Goal: Task Accomplishment & Management: Complete application form

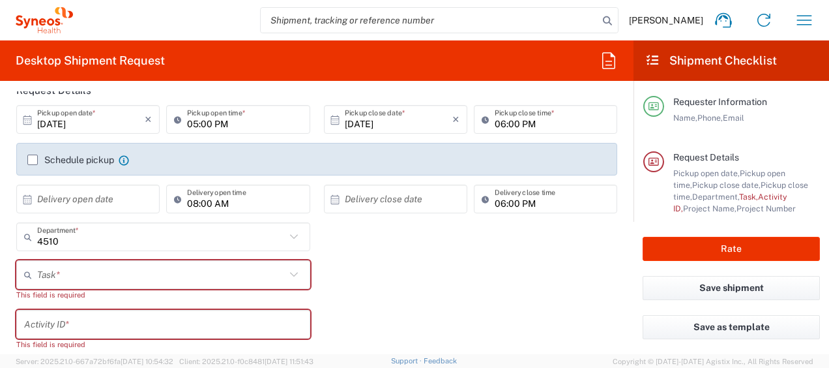
scroll to position [111, 0]
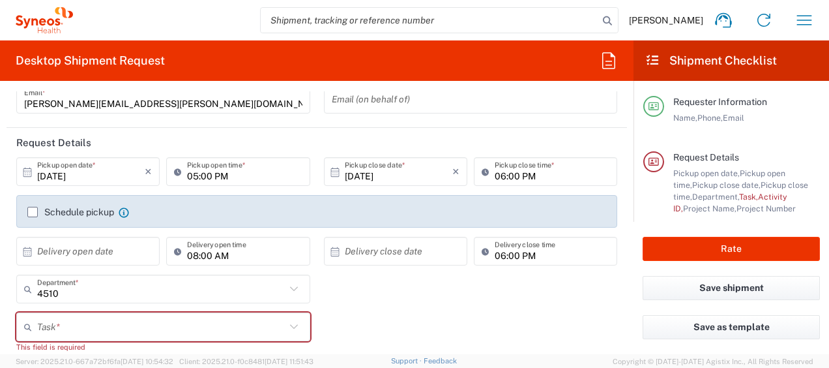
click at [102, 177] on input "[DATE]" at bounding box center [91, 171] width 108 height 23
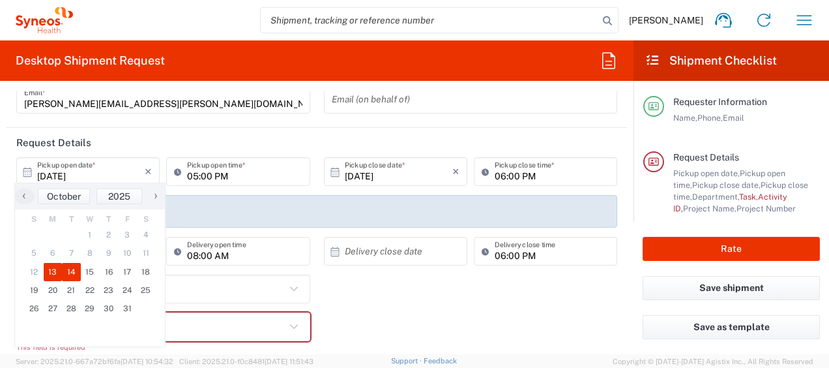
click at [74, 271] on span "14" at bounding box center [71, 272] width 19 height 18
type input "[DATE]"
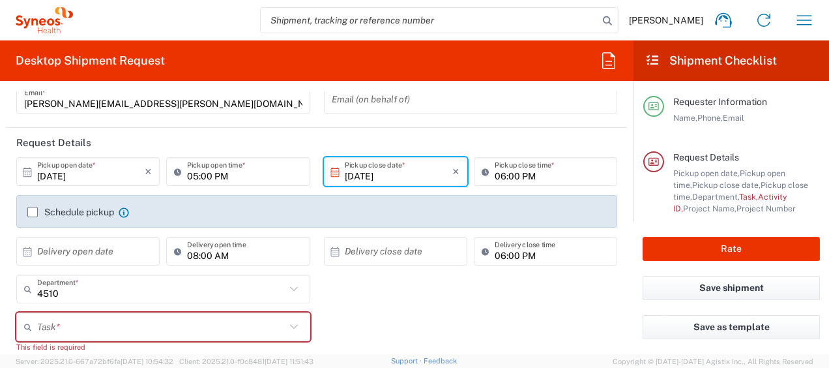
click at [385, 168] on input "[DATE]" at bounding box center [399, 171] width 108 height 23
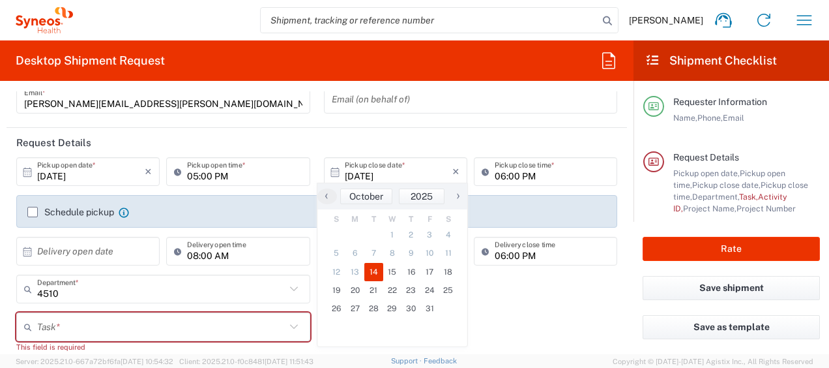
click at [371, 269] on span "14" at bounding box center [373, 272] width 19 height 18
click at [540, 317] on div "Task * Break/Fix Inventory Transfer New Hire Other Refresh This field is requir…" at bounding box center [317, 337] width 615 height 50
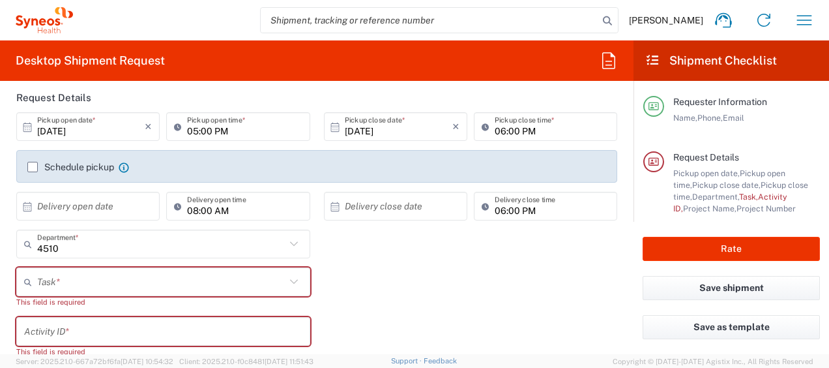
scroll to position [177, 0]
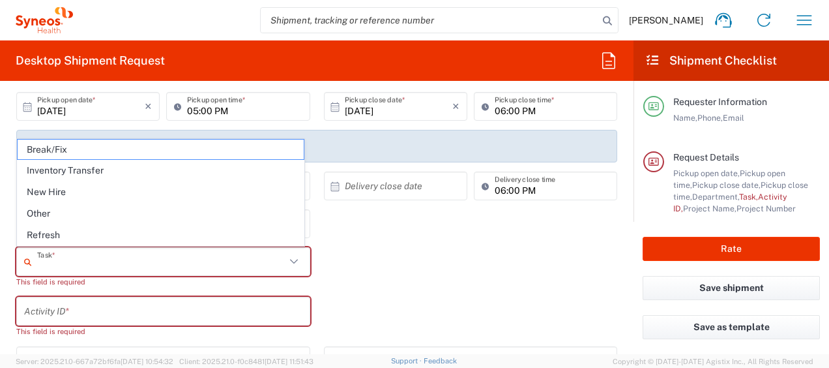
click at [246, 258] on input "text" at bounding box center [161, 261] width 248 height 23
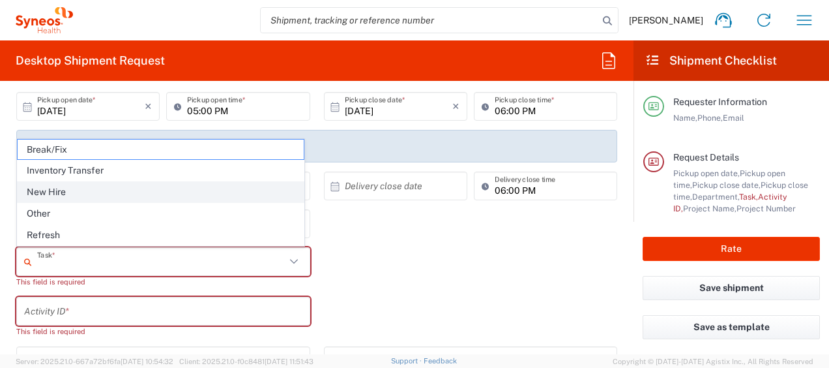
click at [230, 191] on span "New Hire" at bounding box center [161, 192] width 286 height 20
type input "New Hire"
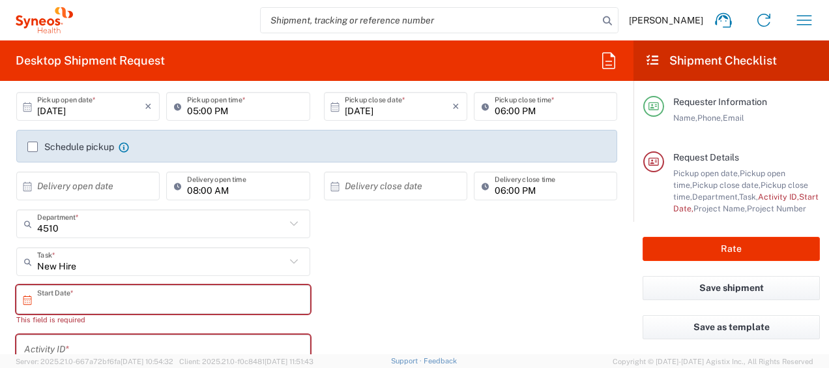
click at [156, 288] on input "text" at bounding box center [166, 299] width 258 height 23
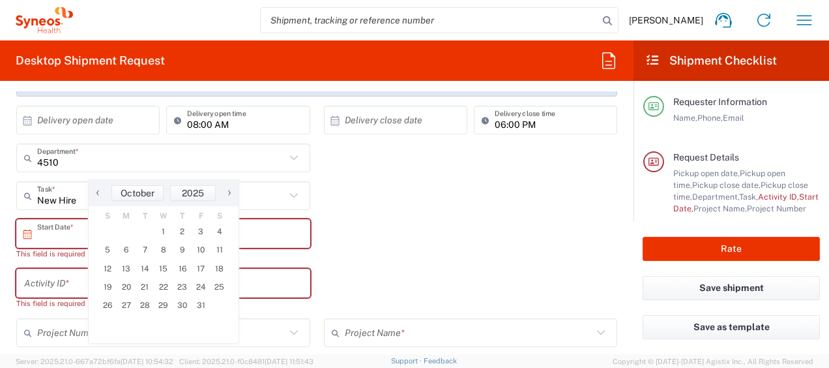
scroll to position [307, 0]
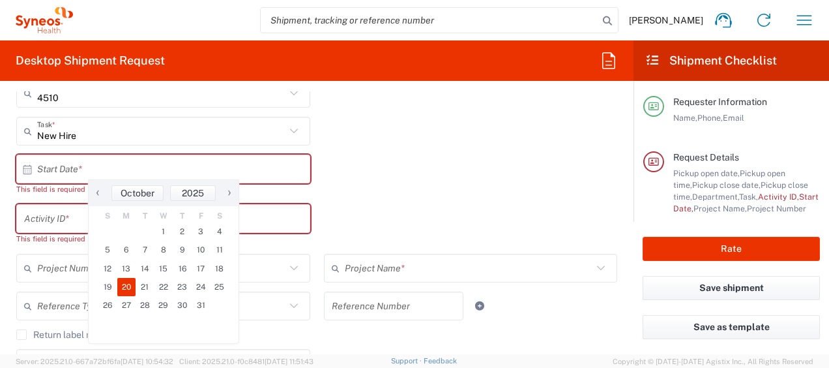
click at [130, 284] on span "20" at bounding box center [126, 287] width 19 height 18
type input "[DATE]"
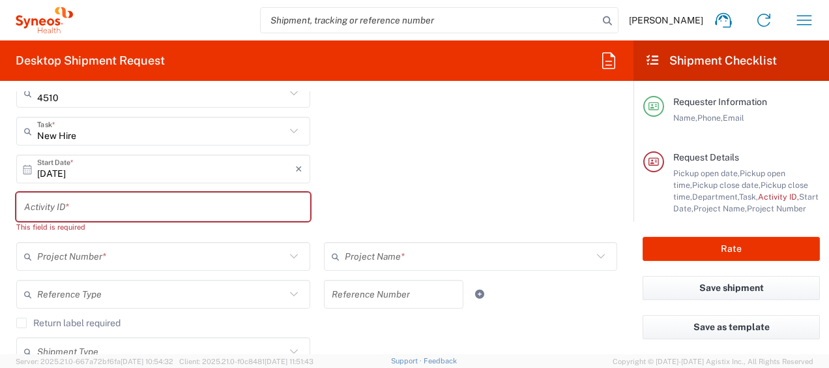
click at [119, 208] on input "text" at bounding box center [163, 207] width 278 height 23
paste input "SCTASK2730182"
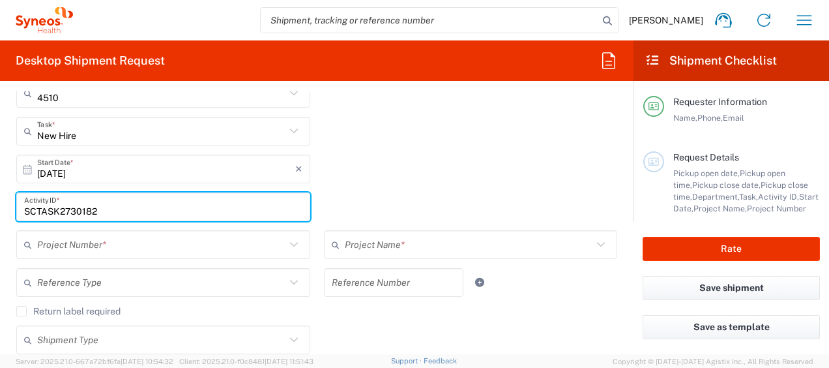
type input "SCTASK2730182"
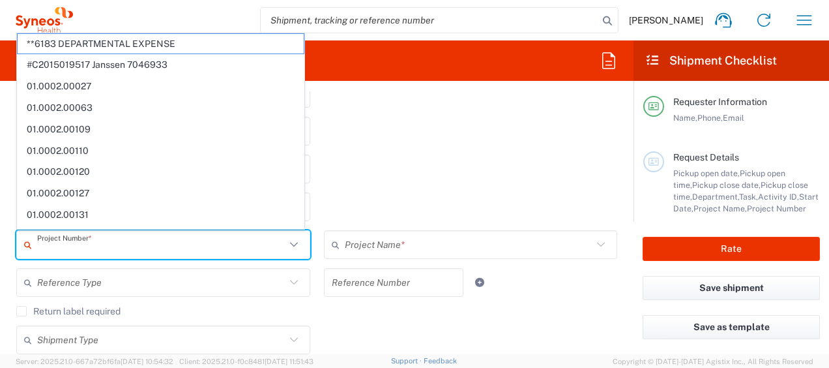
click at [139, 237] on input "text" at bounding box center [161, 244] width 248 height 23
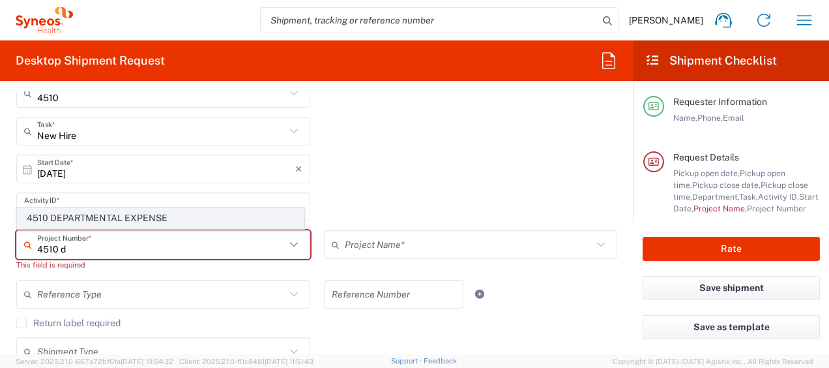
click at [148, 218] on span "4510 DEPARTMENTAL EXPENSE" at bounding box center [161, 218] width 286 height 20
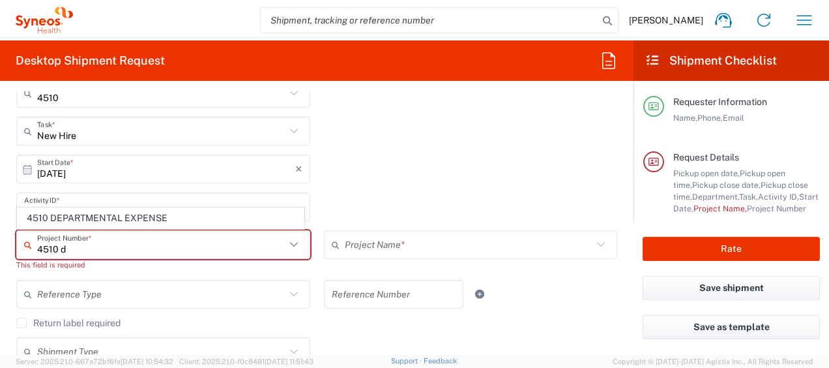
type input "4510 DEPARTMENTAL EXPENSE"
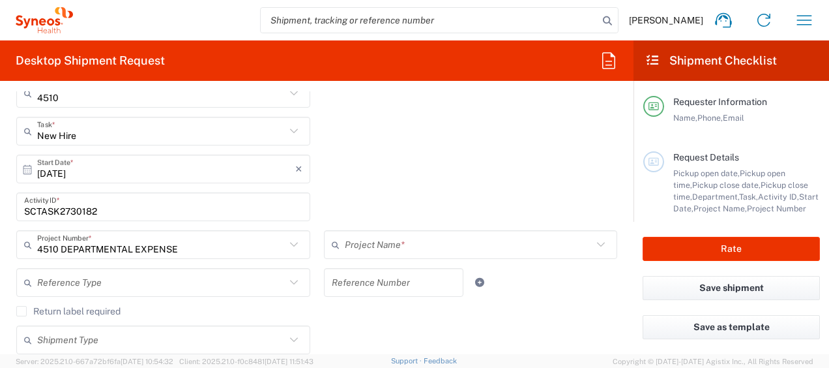
type input "4510 DEPARTMENTAL EXPENSE"
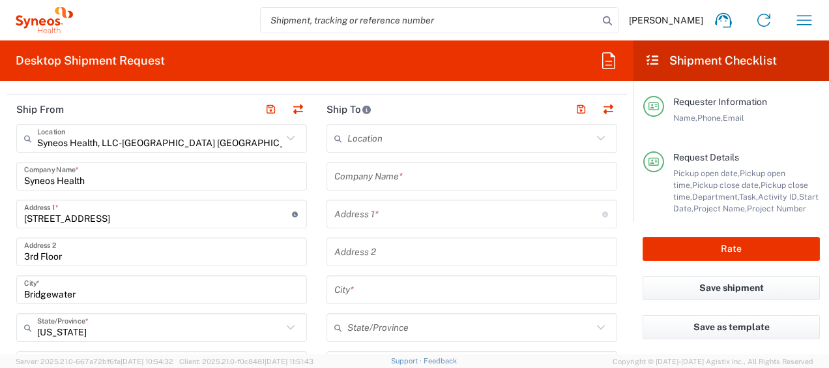
scroll to position [633, 0]
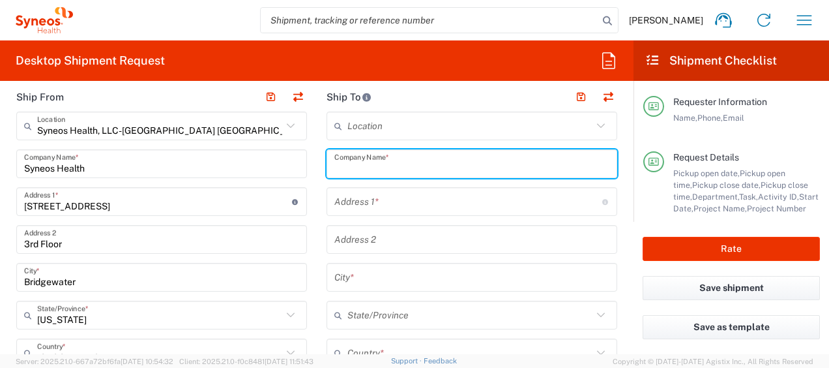
click at [412, 166] on input "text" at bounding box center [471, 164] width 275 height 23
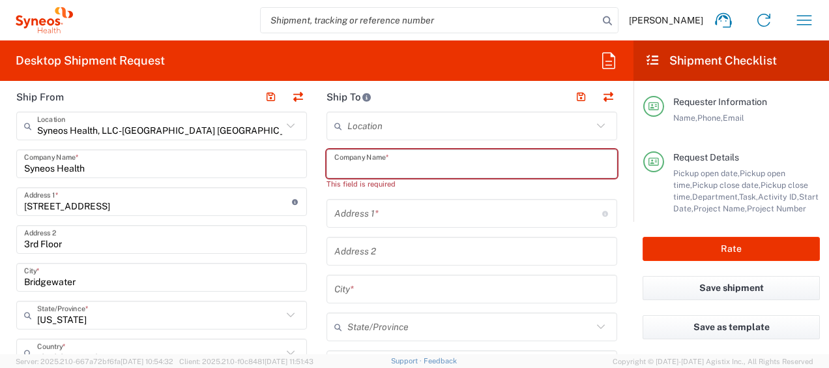
click at [377, 163] on input "text" at bounding box center [471, 164] width 275 height 23
paste input "[PERSON_NAME]"
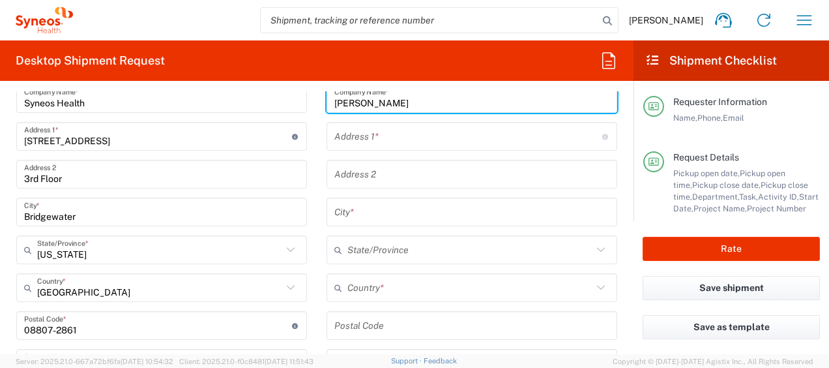
scroll to position [763, 0]
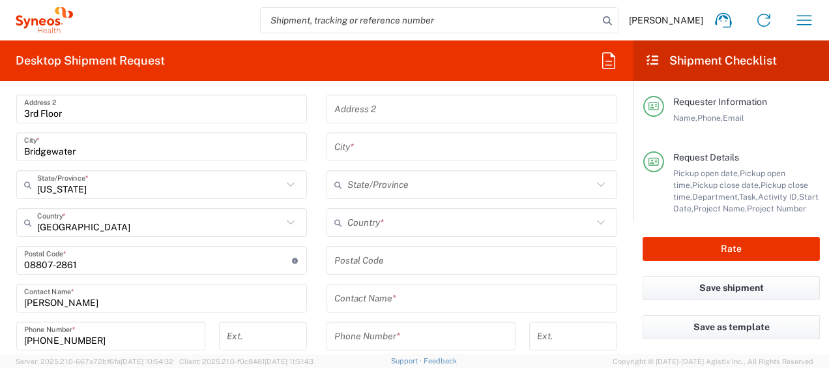
type input "[PERSON_NAME]"
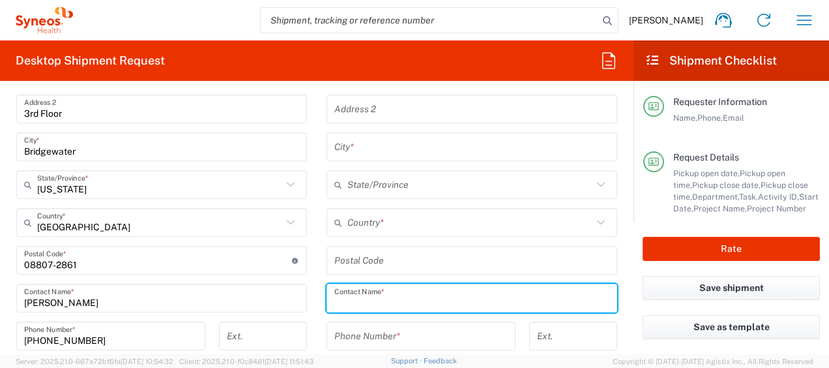
click at [394, 304] on input "text" at bounding box center [471, 298] width 275 height 23
paste input "[PERSON_NAME]"
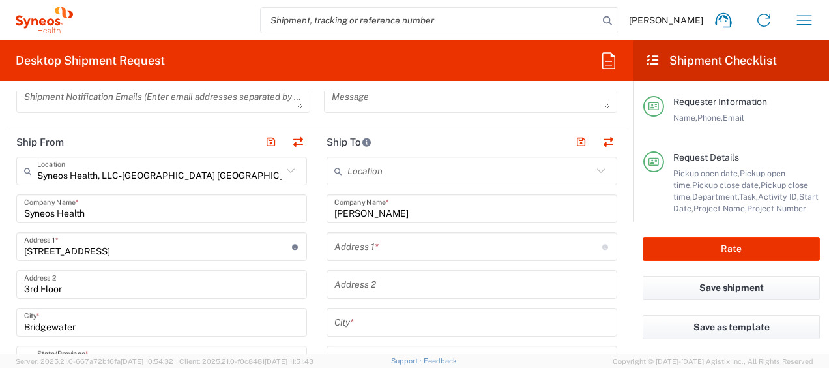
scroll to position [633, 0]
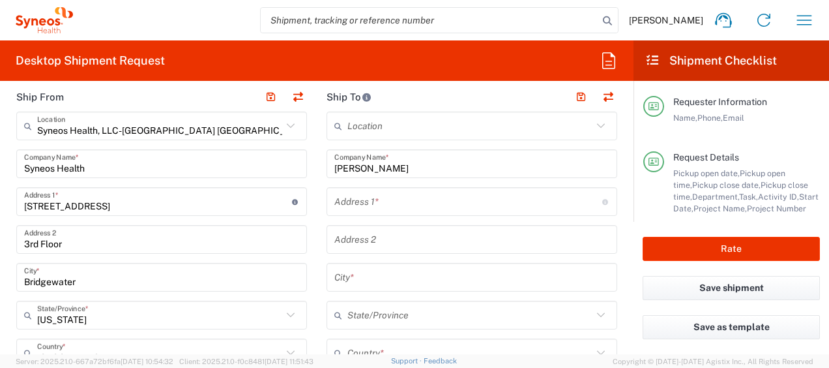
type input "[PERSON_NAME]"
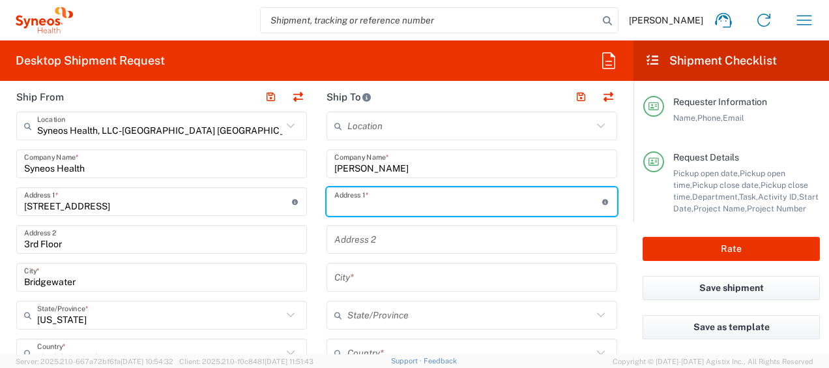
click at [398, 203] on input "text" at bounding box center [468, 201] width 268 height 23
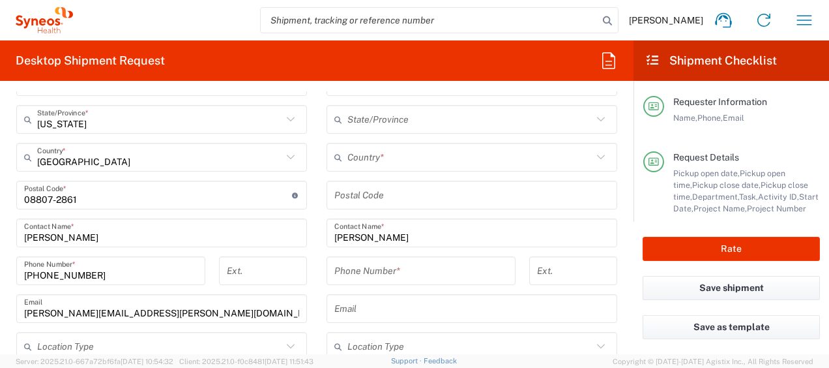
scroll to position [894, 0]
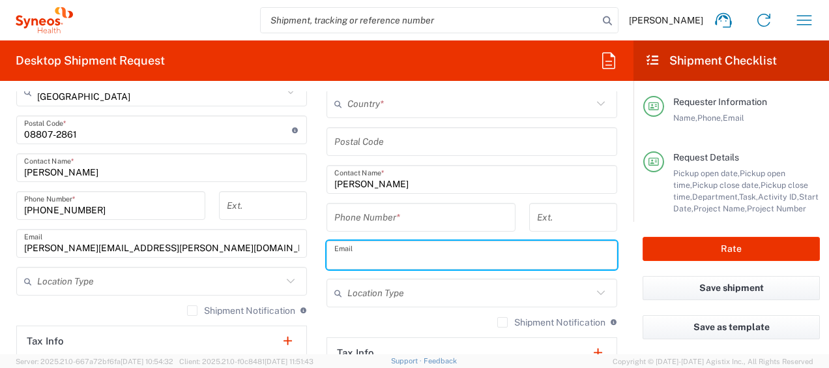
click at [385, 244] on input "text" at bounding box center [471, 255] width 275 height 23
click at [405, 246] on input "text" at bounding box center [471, 255] width 275 height 23
paste input "[EMAIL_ADDRESS][DOMAIN_NAME]"
type input "[EMAIL_ADDRESS][DOMAIN_NAME]"
click at [497, 321] on label "Shipment Notification" at bounding box center [551, 322] width 108 height 10
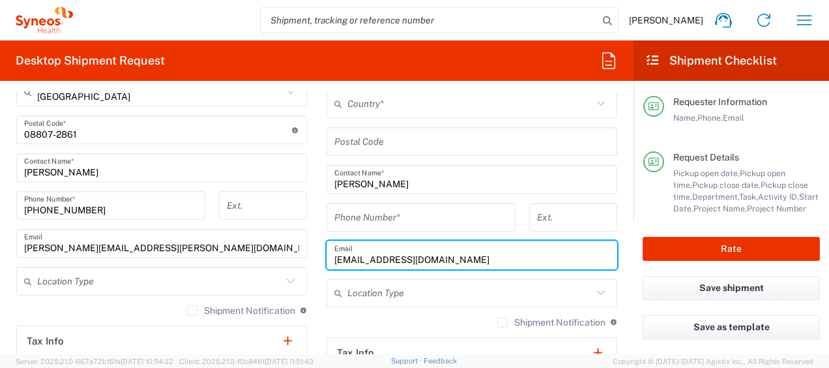
click at [502, 322] on input "Shipment Notification" at bounding box center [502, 322] width 0 height 0
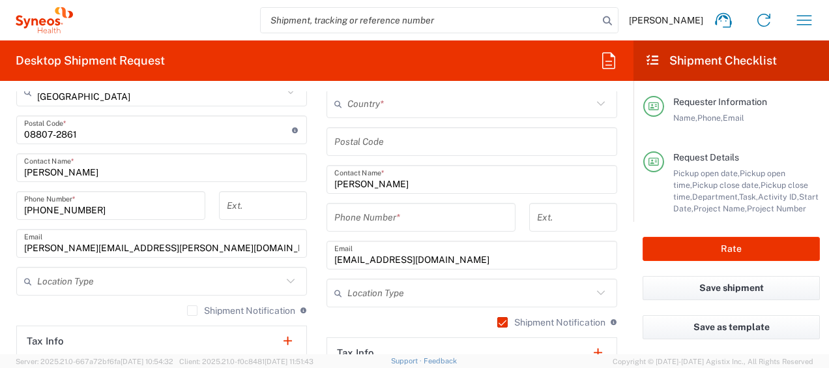
click at [392, 218] on input "tel" at bounding box center [420, 217] width 173 height 23
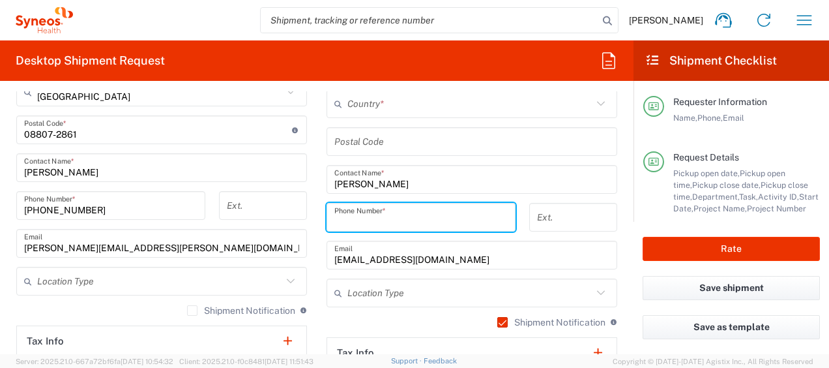
paste input "[PHONE_NUMBER]"
click at [340, 222] on input "[PHONE_NUMBER]" at bounding box center [420, 217] width 173 height 23
type input "[PHONE_NUMBER]"
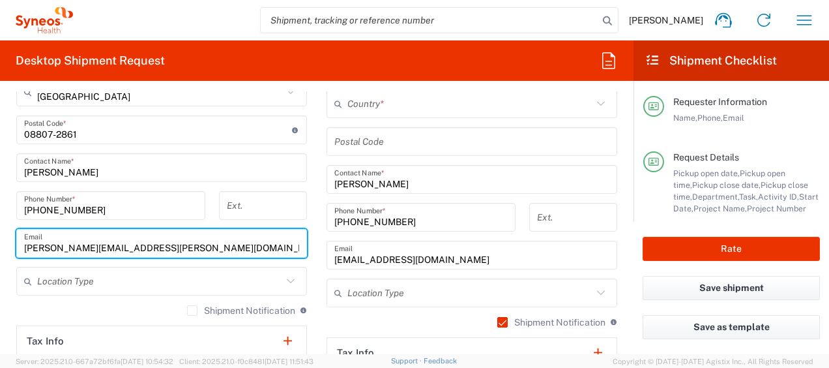
drag, startPoint x: 190, startPoint y: 248, endPoint x: -35, endPoint y: 212, distance: 227.7
click at [0, 212] on html "[PERSON_NAME] Home Shipment estimator Shipment tracking Desktop shipment reques…" at bounding box center [414, 184] width 829 height 368
paste input "[PERSON_NAME].[PERSON_NAME]"
type input "[EMAIL_ADDRESS][DOMAIN_NAME]"
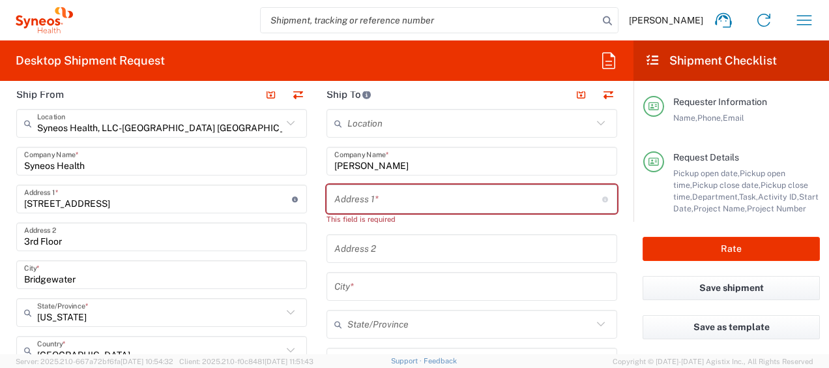
scroll to position [633, 0]
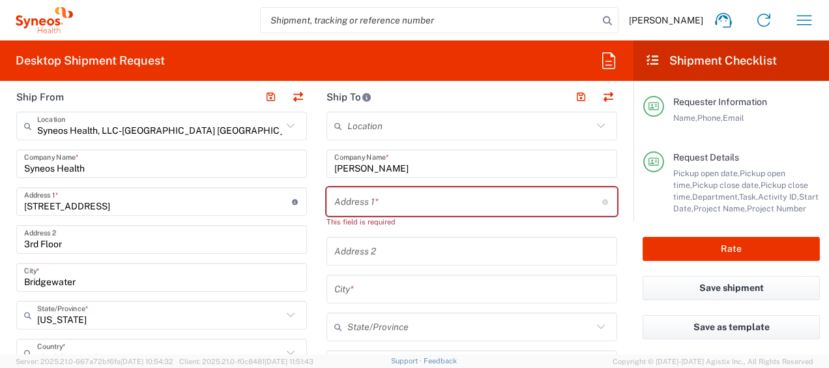
click at [382, 202] on input "text" at bounding box center [468, 201] width 268 height 23
paste input "[STREET_ADDRESS]"
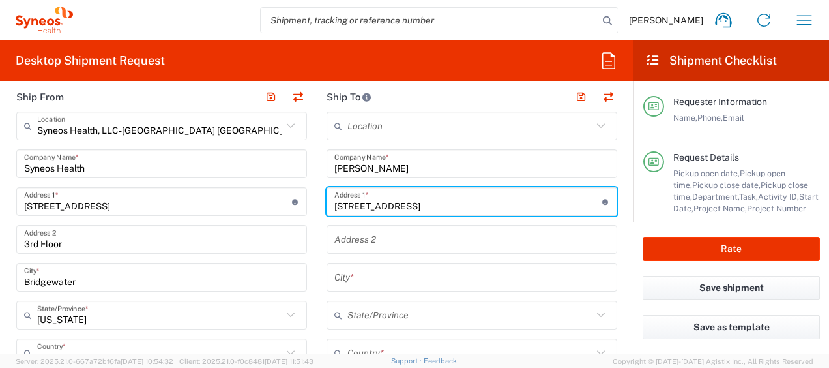
type input "[STREET_ADDRESS]"
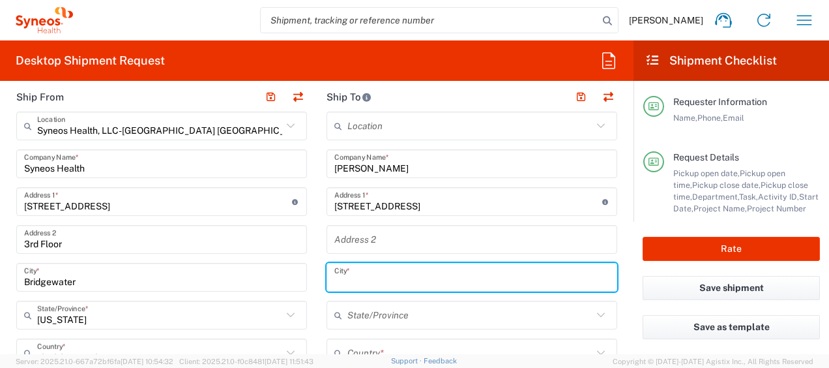
click at [359, 276] on input "text" at bounding box center [471, 277] width 275 height 23
paste input "Camarillo"
type input "Camarillo"
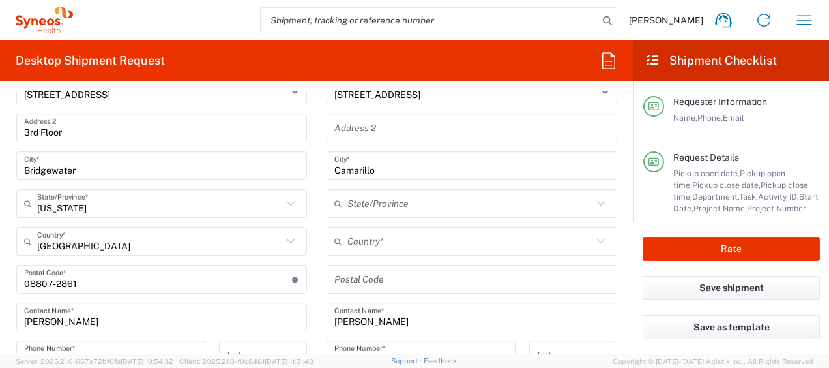
scroll to position [763, 0]
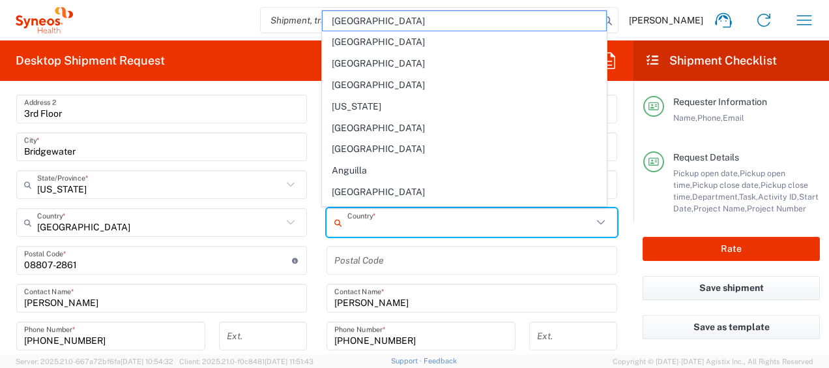
click at [409, 227] on input "text" at bounding box center [469, 222] width 245 height 23
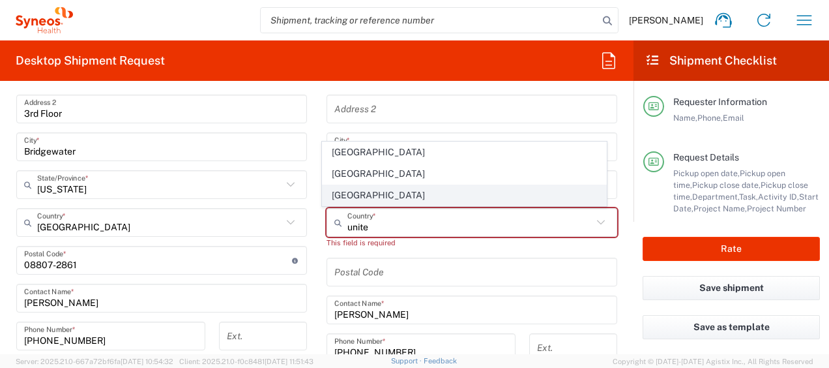
click at [354, 194] on span "[GEOGRAPHIC_DATA]" at bounding box center [464, 195] width 283 height 20
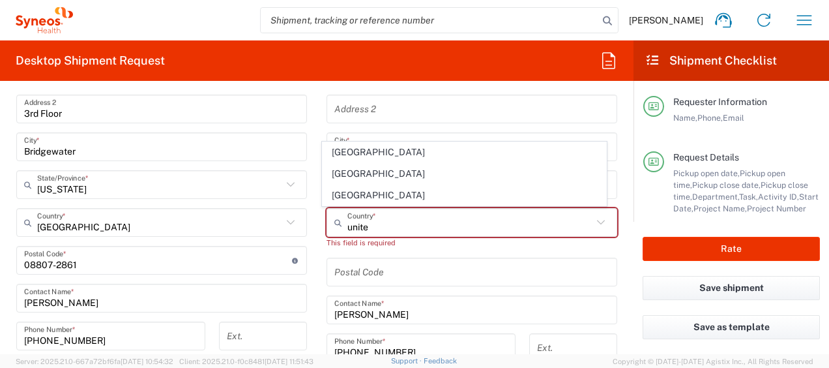
type input "[GEOGRAPHIC_DATA]"
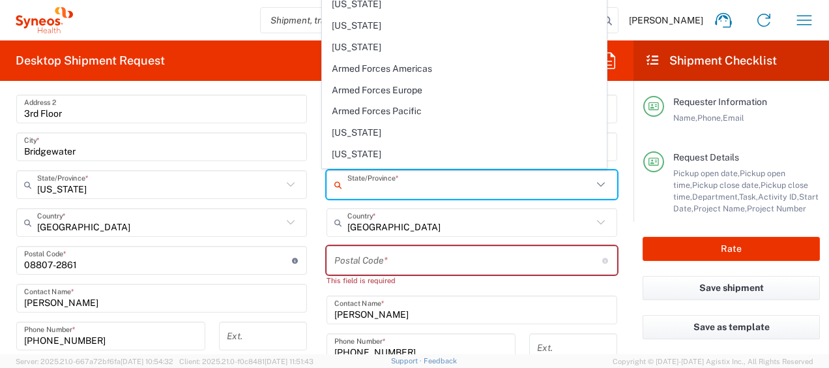
click at [392, 188] on input "text" at bounding box center [469, 184] width 245 height 23
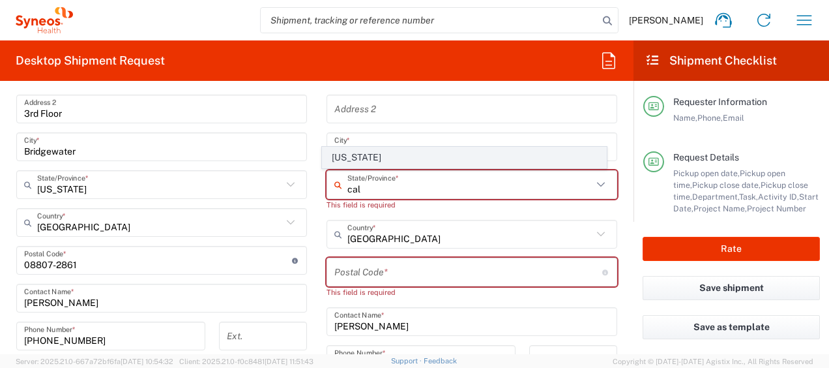
click at [388, 164] on span "[US_STATE]" at bounding box center [464, 157] width 283 height 20
type input "[US_STATE]"
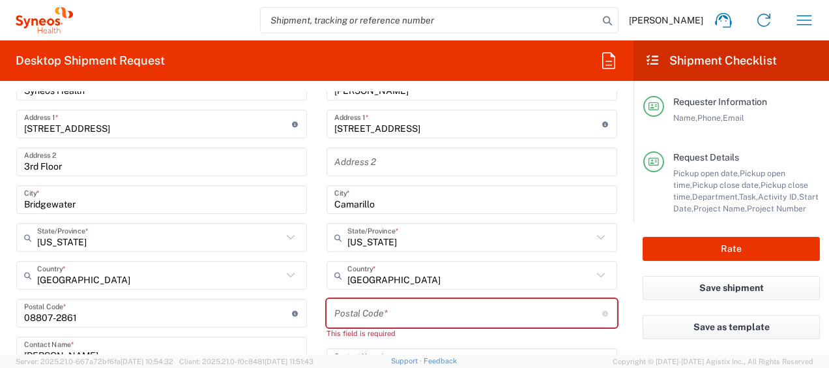
scroll to position [698, 0]
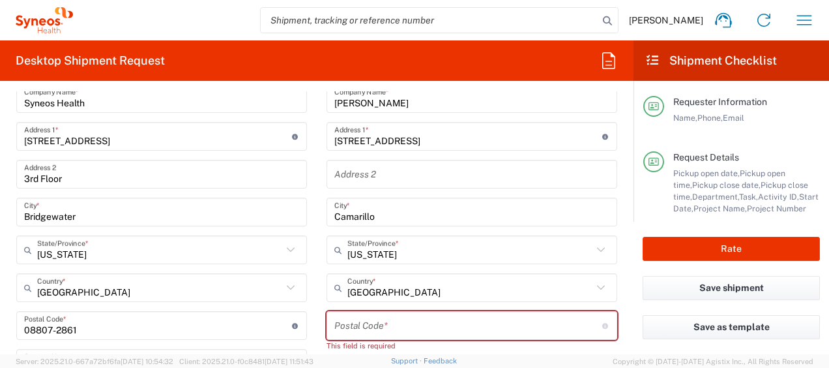
click at [456, 318] on input "undefined" at bounding box center [468, 325] width 268 height 23
paste input "93012"
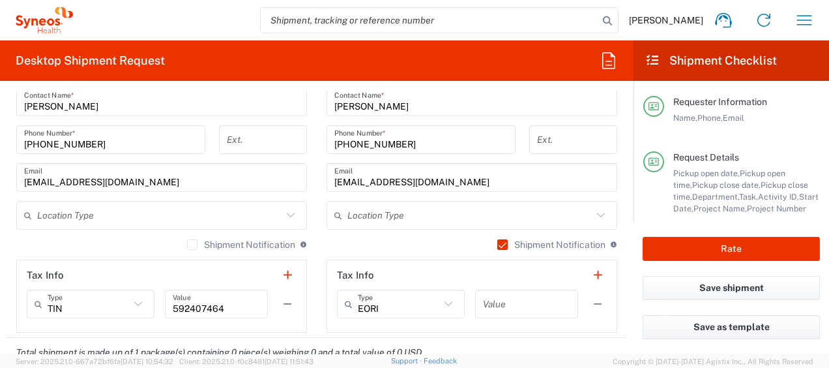
scroll to position [959, 0]
type input "93012"
click at [189, 240] on label "Shipment Notification" at bounding box center [241, 245] width 108 height 10
click at [192, 245] on input "Shipment Notification" at bounding box center [192, 245] width 0 height 0
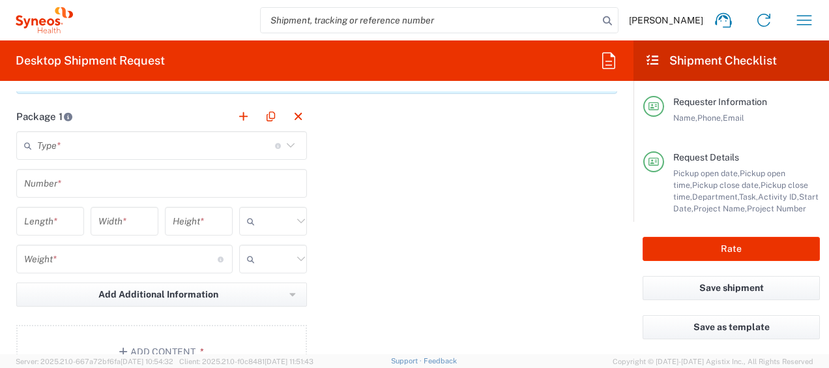
scroll to position [1285, 0]
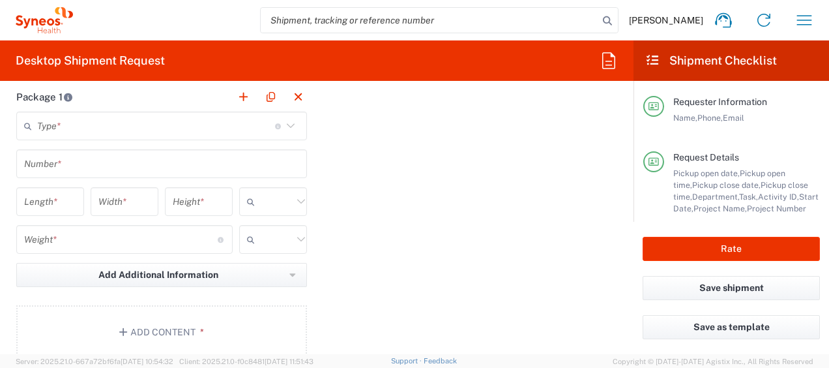
click at [227, 128] on input "text" at bounding box center [156, 126] width 238 height 23
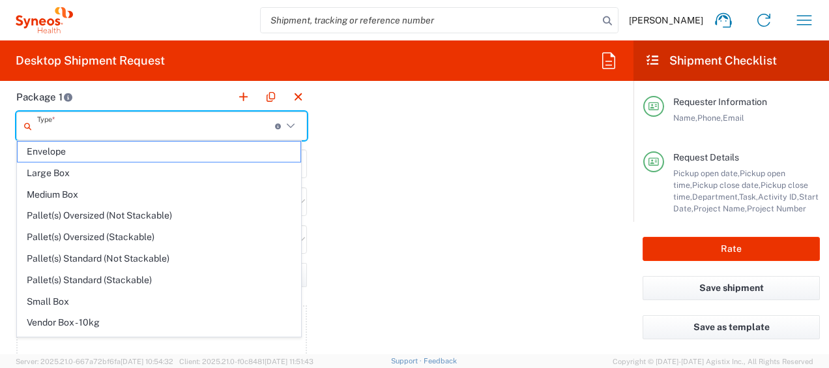
scroll to position [35, 0]
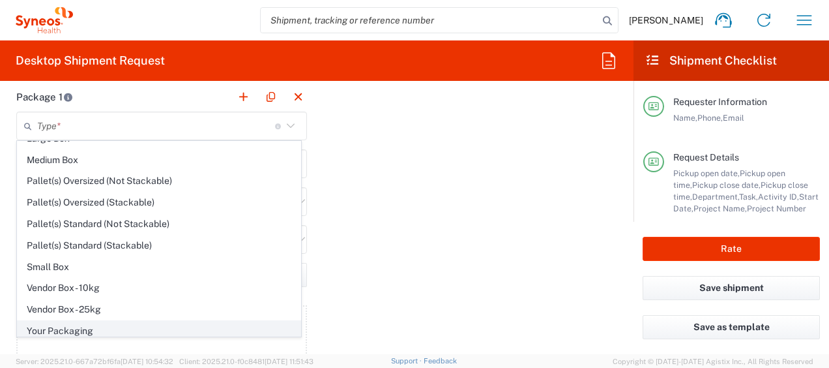
click at [124, 323] on span "Your Packaging" at bounding box center [159, 331] width 283 height 20
type input "Your Packaging"
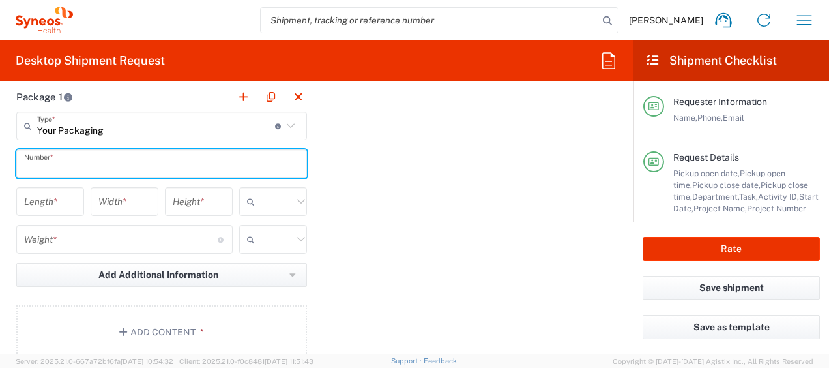
click at [81, 163] on input "text" at bounding box center [161, 164] width 275 height 23
type input "1"
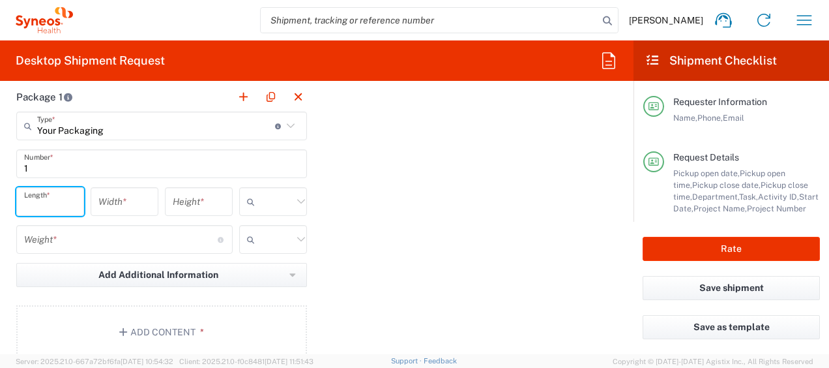
click at [68, 197] on input "number" at bounding box center [50, 201] width 52 height 23
type input "16"
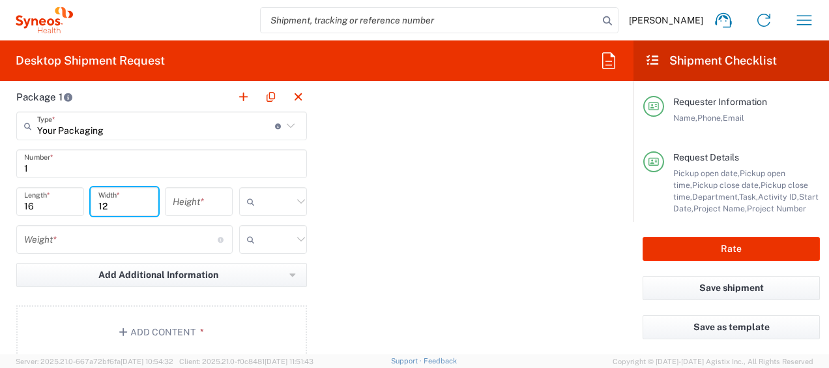
type input "12"
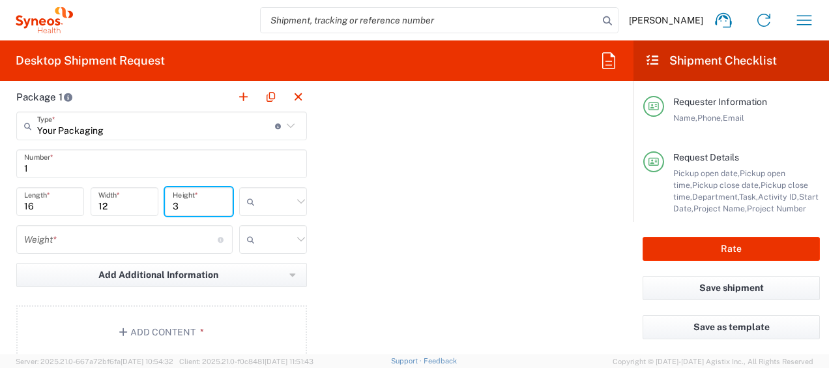
type input "3"
click at [262, 201] on input "text" at bounding box center [276, 201] width 33 height 21
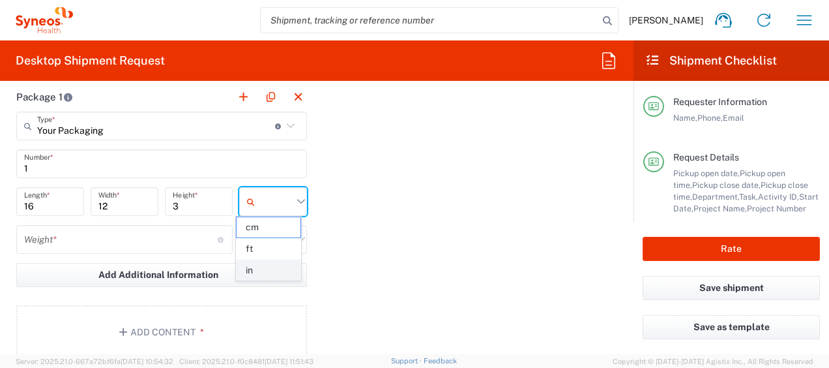
click at [257, 262] on span "in" at bounding box center [269, 270] width 64 height 20
type input "in"
click at [110, 231] on input "number" at bounding box center [121, 239] width 194 height 23
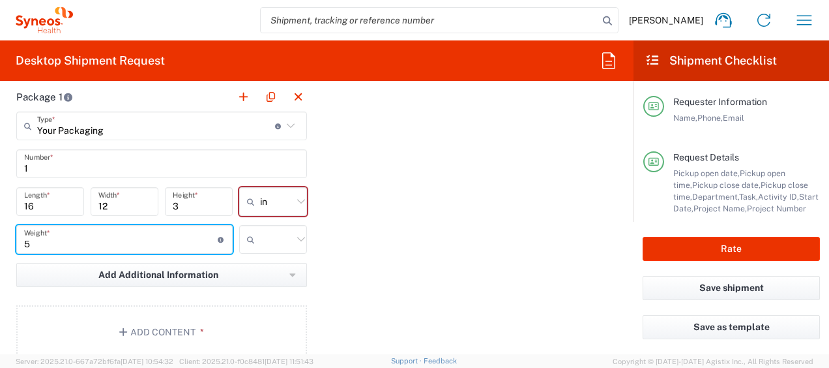
type input "5"
click at [274, 241] on input "text" at bounding box center [276, 239] width 33 height 21
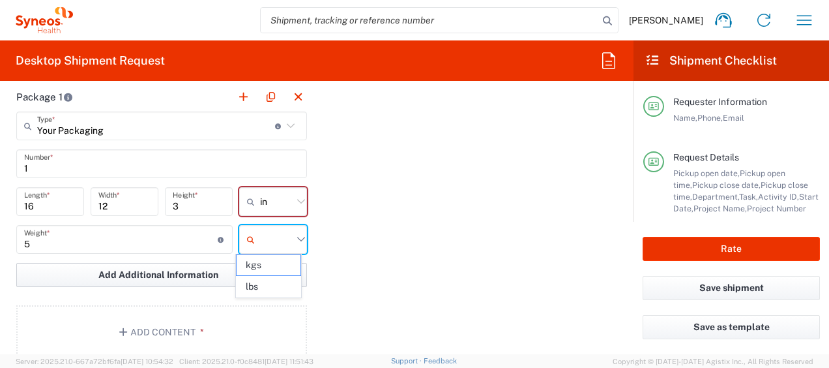
click at [270, 283] on span "lbs" at bounding box center [269, 286] width 64 height 20
type input "lbs"
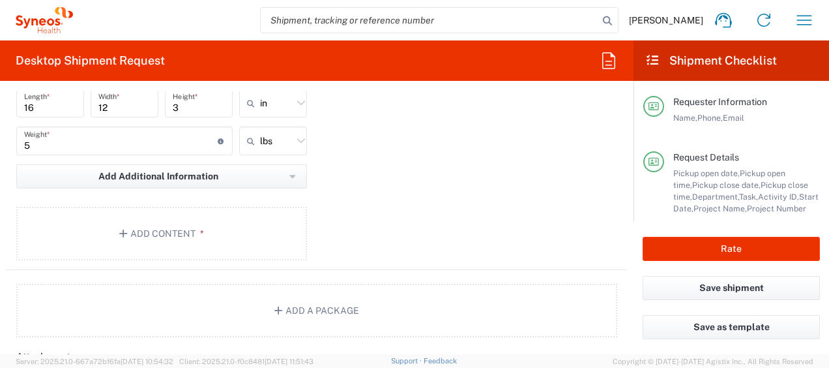
scroll to position [1415, 0]
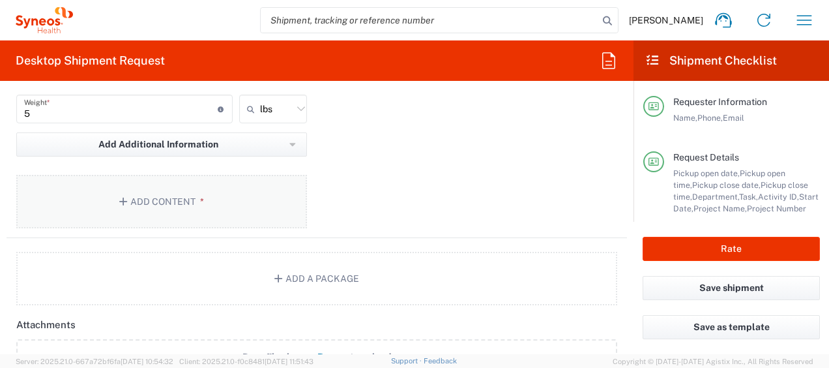
click at [196, 197] on span "*" at bounding box center [200, 201] width 8 height 10
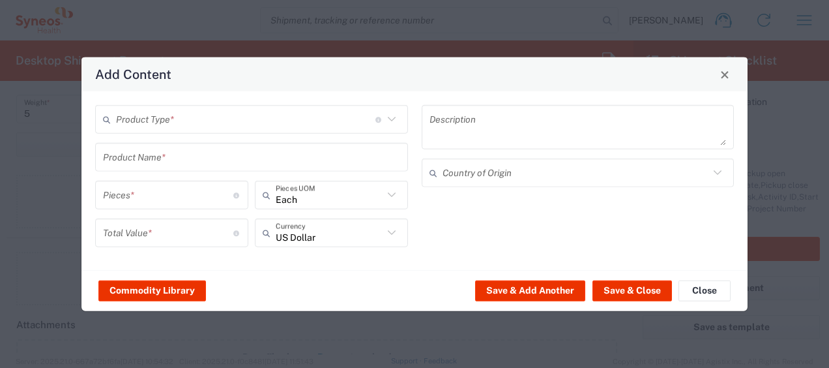
click at [295, 119] on input "text" at bounding box center [245, 119] width 259 height 23
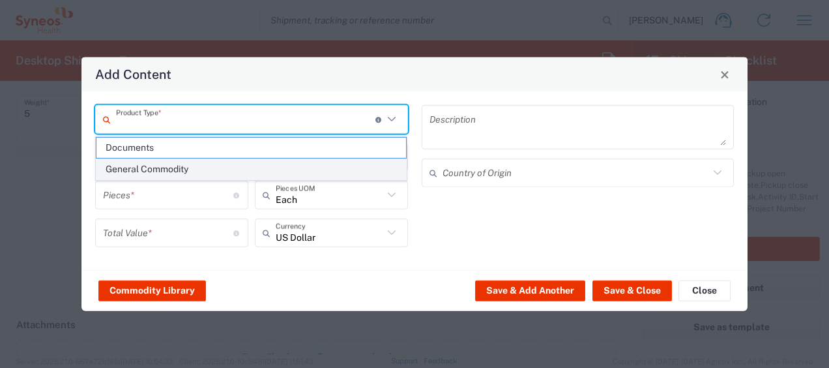
click at [228, 166] on span "General Commodity" at bounding box center [251, 169] width 310 height 20
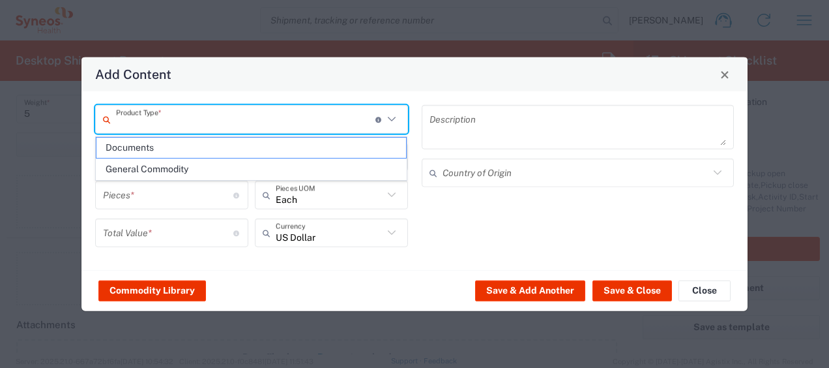
type input "General Commodity"
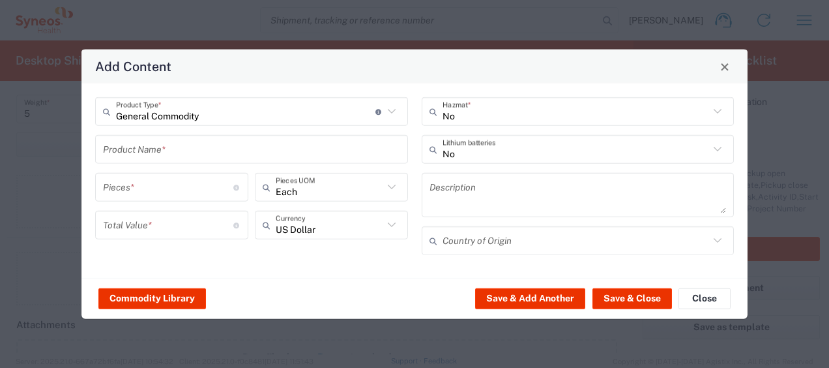
click at [196, 154] on input "text" at bounding box center [251, 149] width 297 height 23
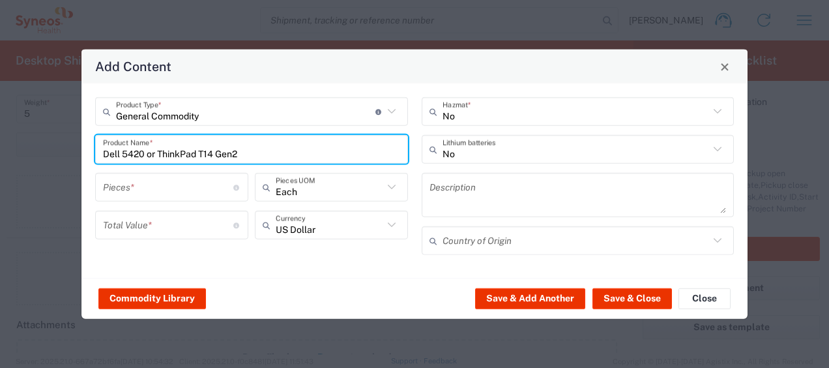
type input "Dell 5420 or ThinkPad T14 Gen2"
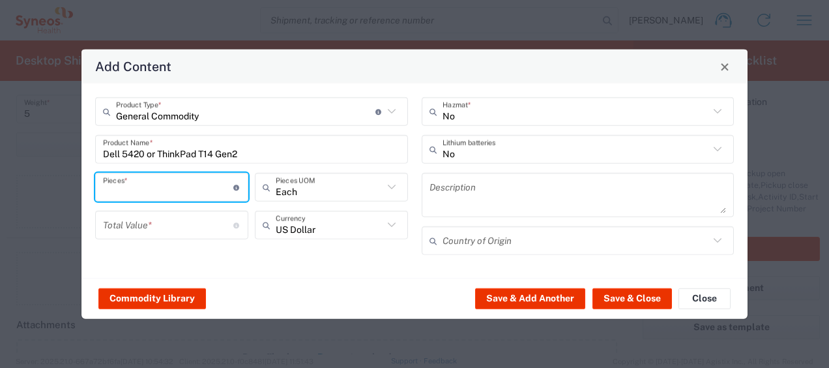
click at [143, 189] on input "number" at bounding box center [168, 186] width 130 height 23
type input "1"
click at [137, 225] on input "number" at bounding box center [168, 224] width 130 height 23
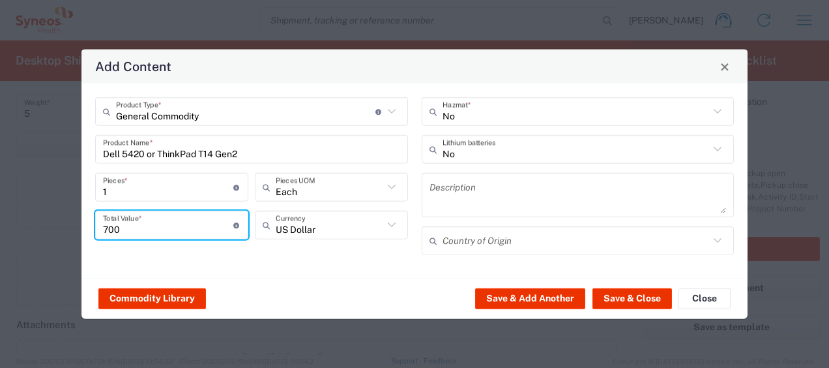
type input "700"
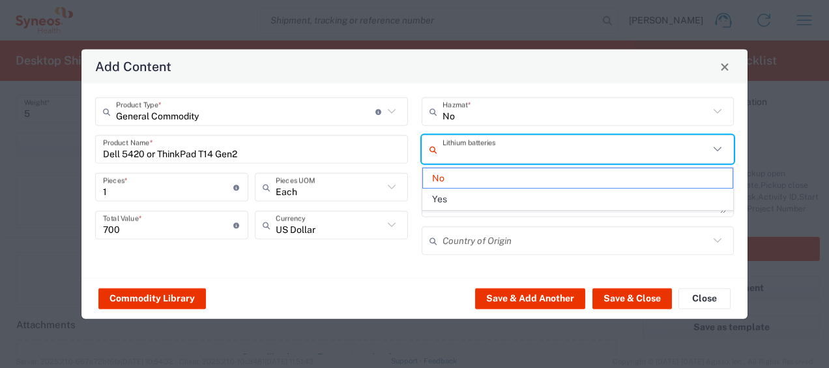
click at [476, 153] on input "text" at bounding box center [576, 149] width 267 height 23
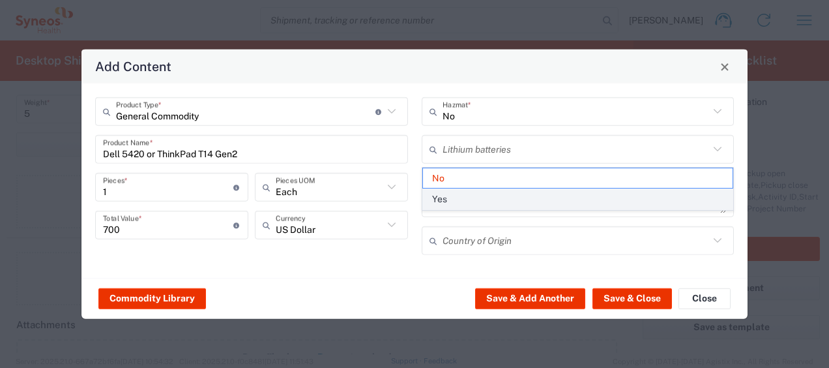
click at [463, 199] on span "Yes" at bounding box center [578, 199] width 310 height 20
type input "Yes"
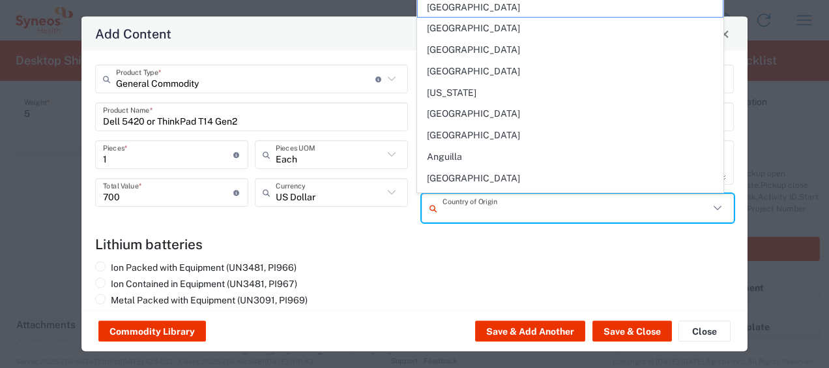
click at [484, 204] on input "text" at bounding box center [576, 207] width 267 height 23
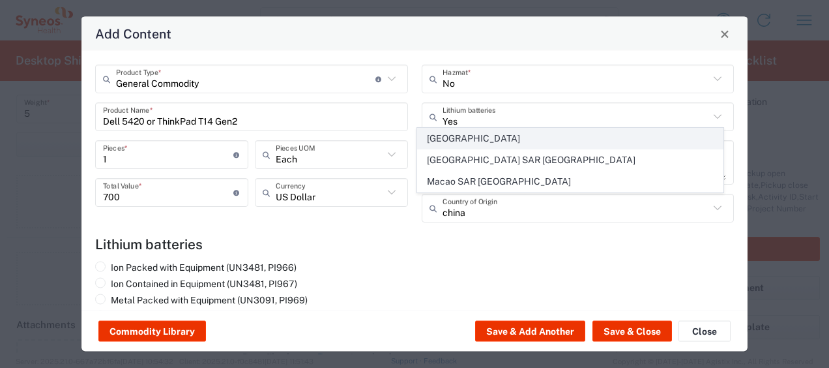
click at [482, 139] on span "[GEOGRAPHIC_DATA]" at bounding box center [570, 138] width 305 height 20
type input "[GEOGRAPHIC_DATA]"
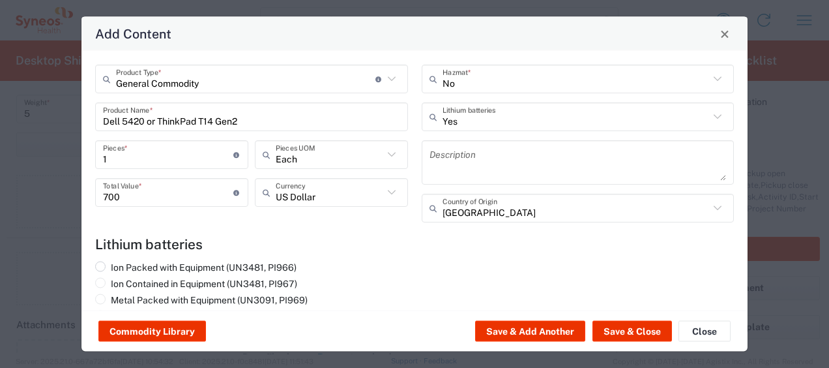
click at [167, 265] on label "Ion Packed with Equipment (UN3481, PI966)" at bounding box center [195, 267] width 201 height 12
click at [119, 265] on input "Ion Packed with Equipment (UN3481, PI966)" at bounding box center [115, 265] width 8 height 8
radio input "true"
click at [622, 332] on button "Save & Close" at bounding box center [632, 331] width 80 height 21
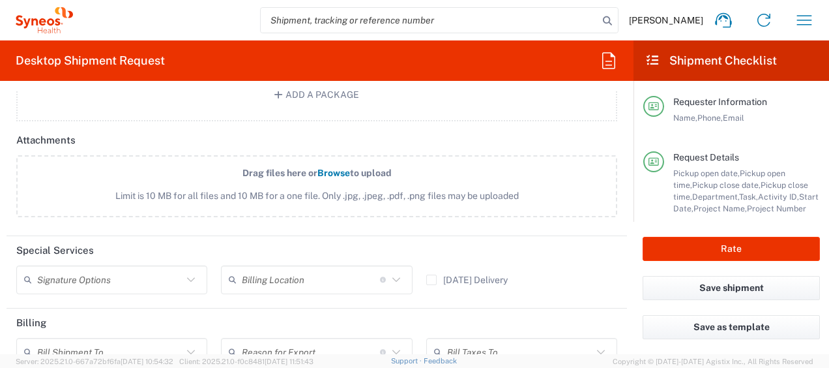
scroll to position [1741, 0]
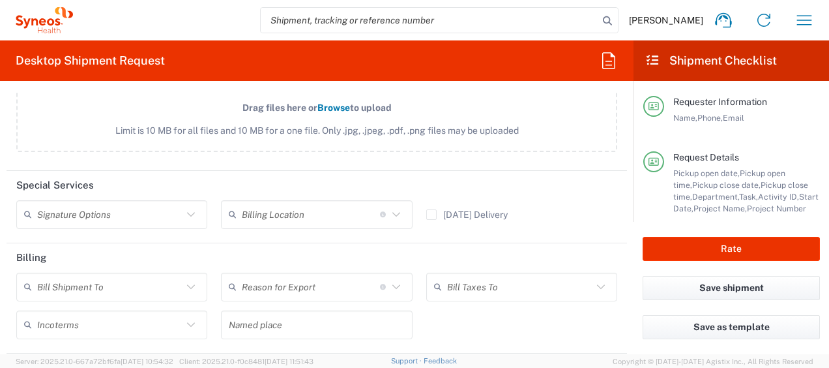
click at [182, 212] on icon at bounding box center [190, 214] width 17 height 17
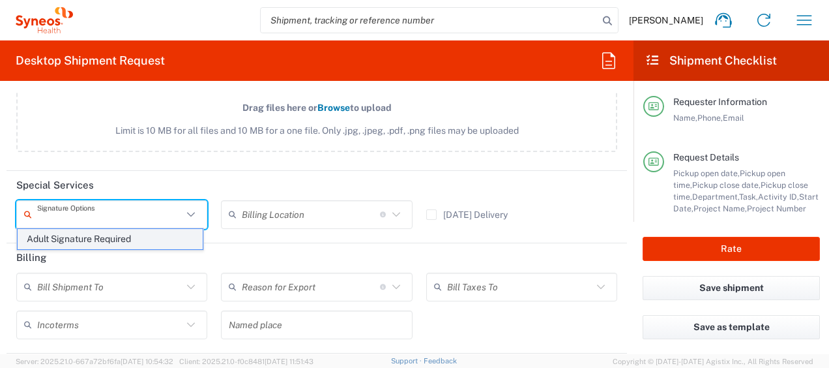
click at [131, 239] on span "Adult Signature Required" at bounding box center [110, 239] width 185 height 20
type input "Adult Signature Required"
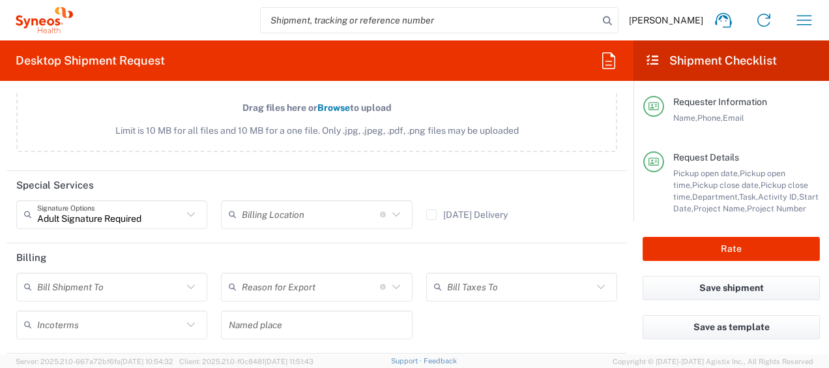
scroll to position [1820, 0]
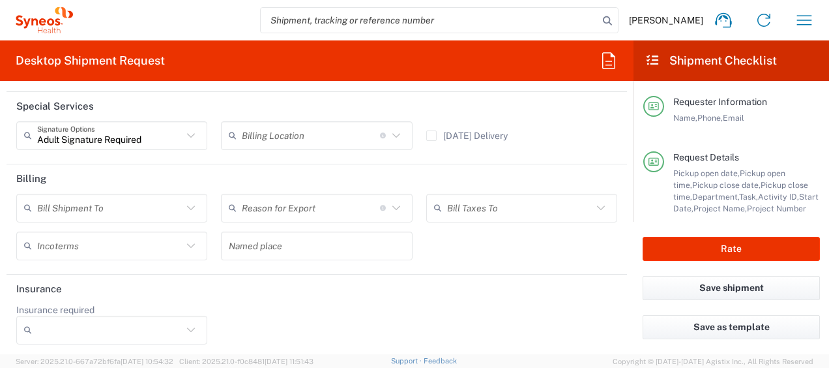
click at [162, 329] on input "Insurance required" at bounding box center [109, 329] width 145 height 21
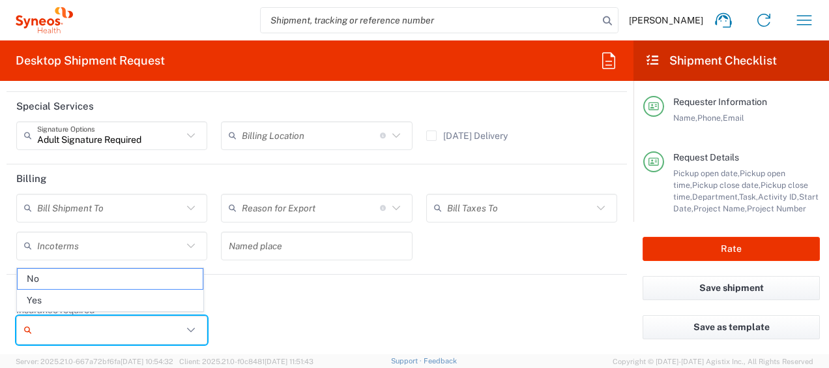
drag, startPoint x: 110, startPoint y: 301, endPoint x: 118, endPoint y: 301, distance: 7.8
click at [111, 300] on span "Yes" at bounding box center [110, 300] width 185 height 20
type input "Yes"
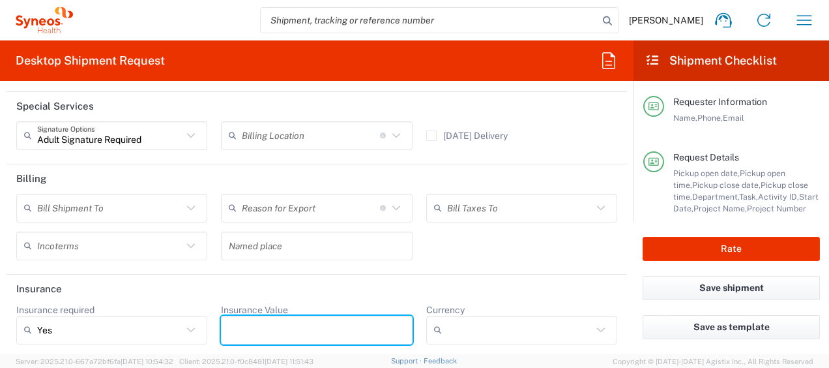
click at [252, 334] on input "Insurance Value" at bounding box center [316, 329] width 175 height 21
type input "700"
click at [458, 324] on input "Currency" at bounding box center [519, 329] width 145 height 21
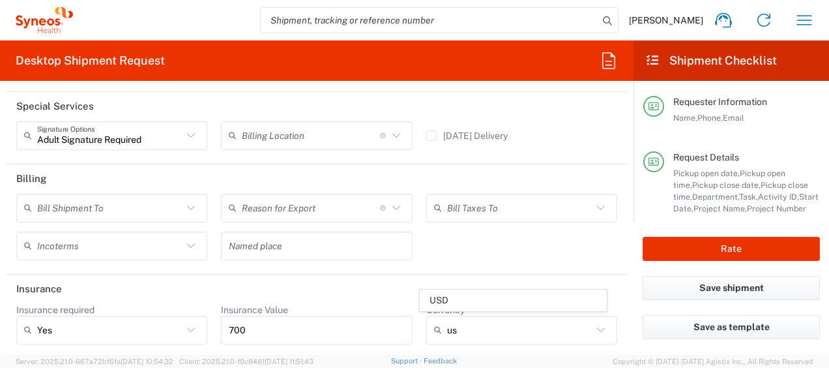
drag, startPoint x: 473, startPoint y: 305, endPoint x: 490, endPoint y: 298, distance: 18.2
click at [474, 304] on span "USD" at bounding box center [512, 300] width 185 height 20
type input "USD"
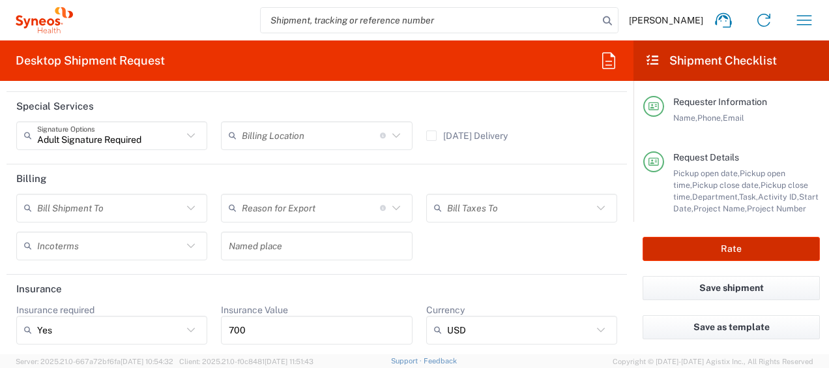
click at [668, 242] on button "Rate" at bounding box center [731, 249] width 177 height 24
type input "4510"
type input "4510 DEPARTMENTAL EXPENSE"
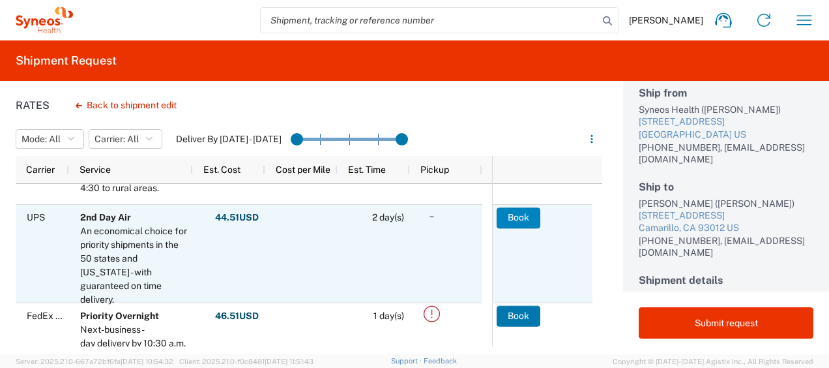
click at [510, 219] on button "Book" at bounding box center [519, 217] width 44 height 21
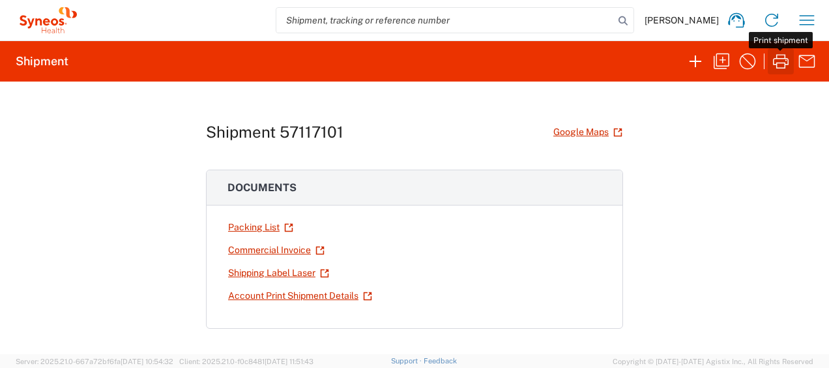
click at [778, 61] on icon "button" at bounding box center [780, 61] width 21 height 21
click at [808, 23] on icon "button" at bounding box center [806, 20] width 21 height 21
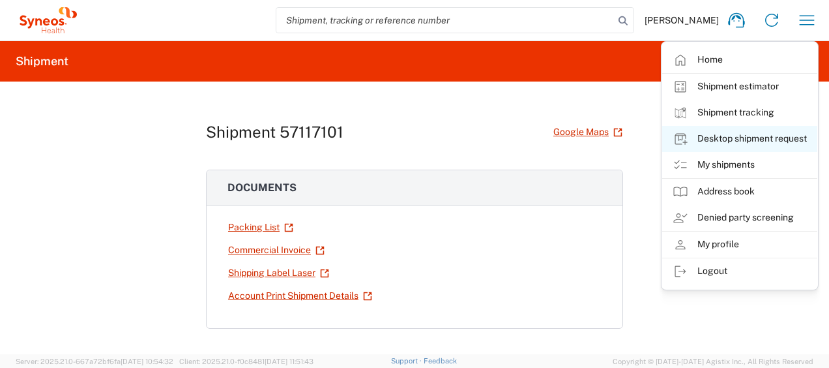
click at [733, 137] on link "Desktop shipment request" at bounding box center [739, 139] width 155 height 26
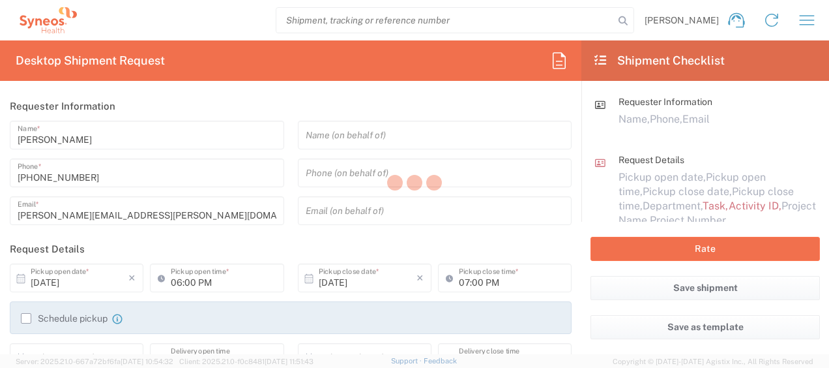
type input "[US_STATE]"
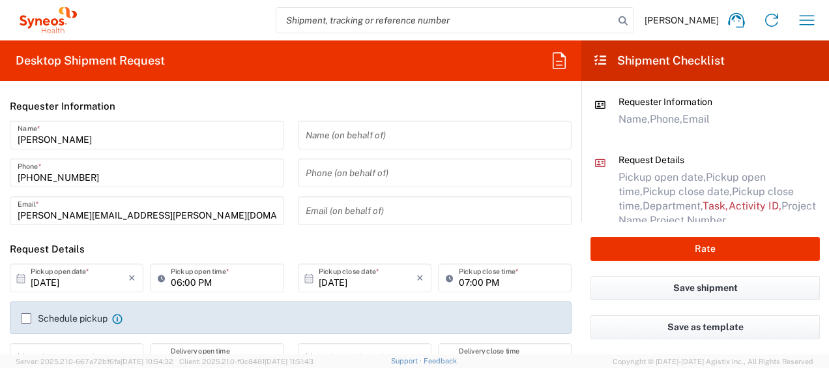
type input "4510"
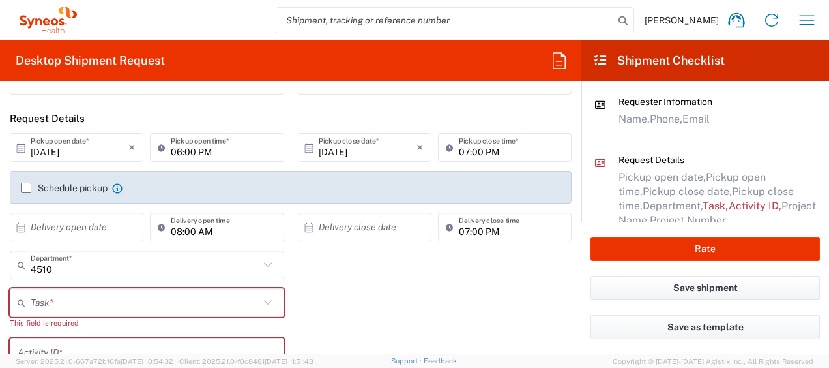
scroll to position [196, 0]
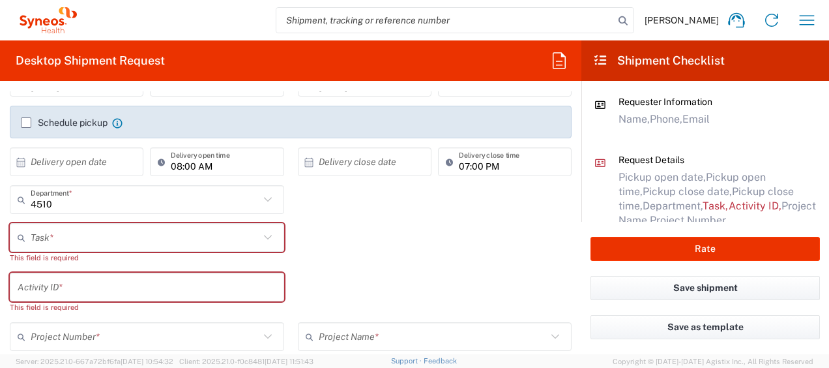
click at [176, 233] on input "text" at bounding box center [145, 237] width 229 height 23
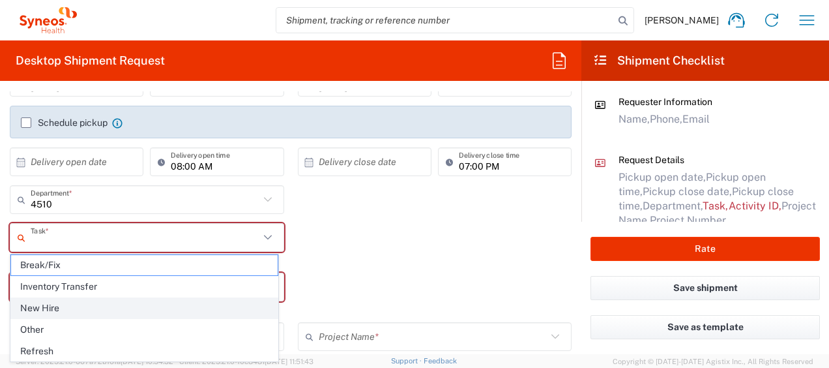
click at [55, 306] on span "New Hire" at bounding box center [144, 308] width 267 height 20
type input "New Hire"
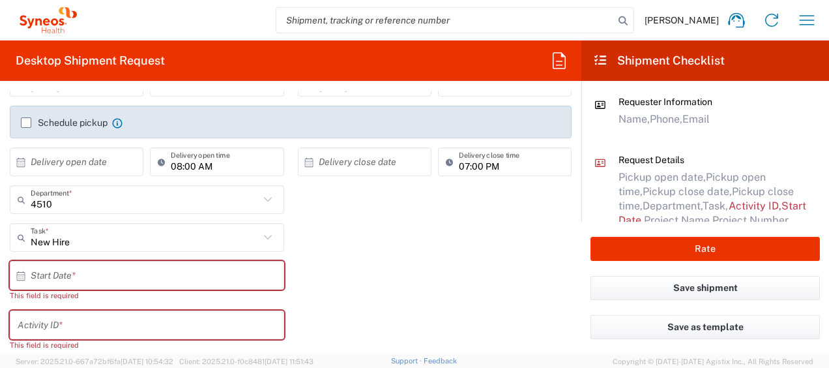
click at [82, 275] on input "text" at bounding box center [150, 275] width 239 height 23
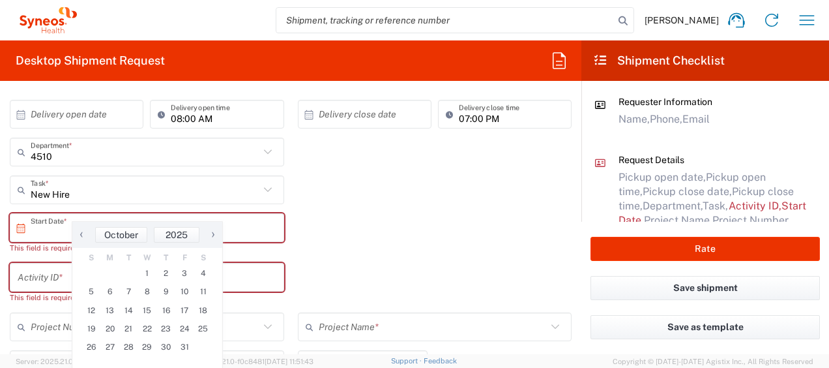
scroll to position [261, 0]
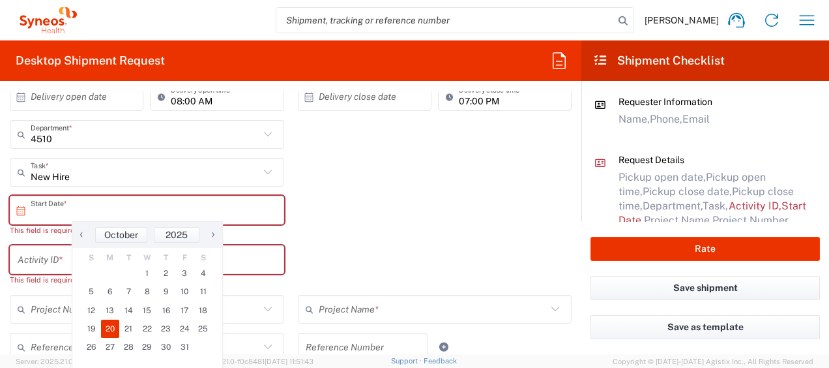
click at [111, 326] on span "20" at bounding box center [110, 328] width 19 height 18
type input "[DATE]"
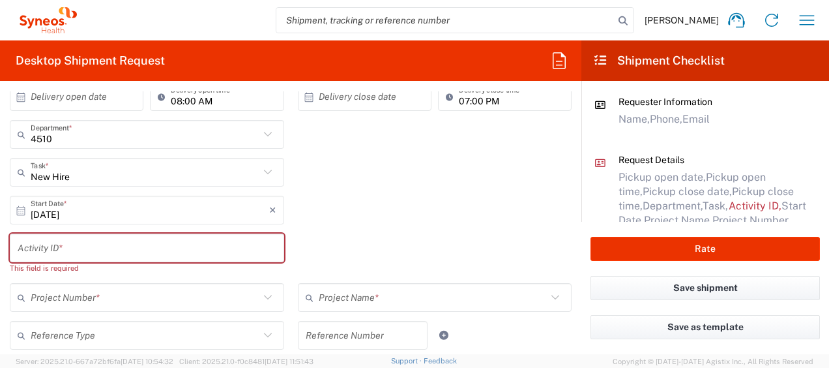
click at [77, 243] on input "text" at bounding box center [147, 248] width 259 height 23
paste input "SCTASK2733763"
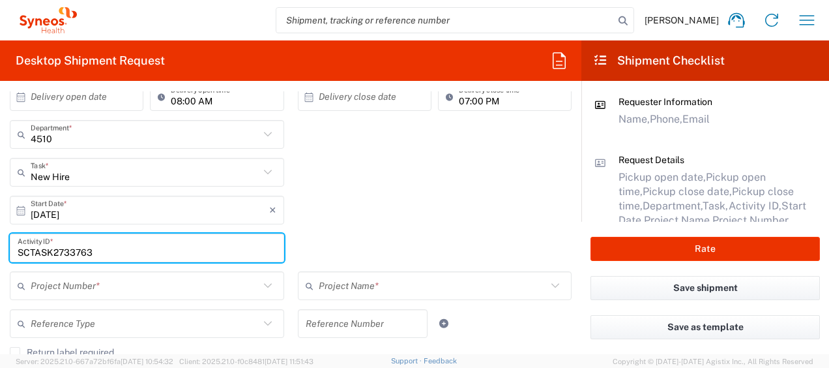
type input "SCTASK2733763"
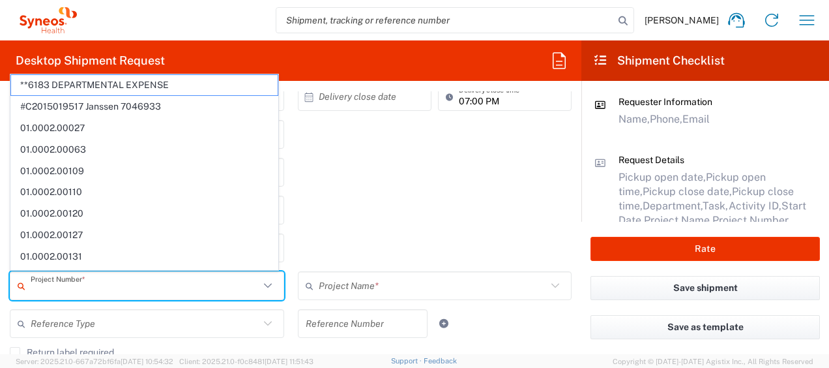
click at [87, 282] on input "text" at bounding box center [145, 285] width 229 height 23
click at [319, 214] on div "[DATE] × Start Date * Cancel Apply" at bounding box center [290, 215] width 575 height 38
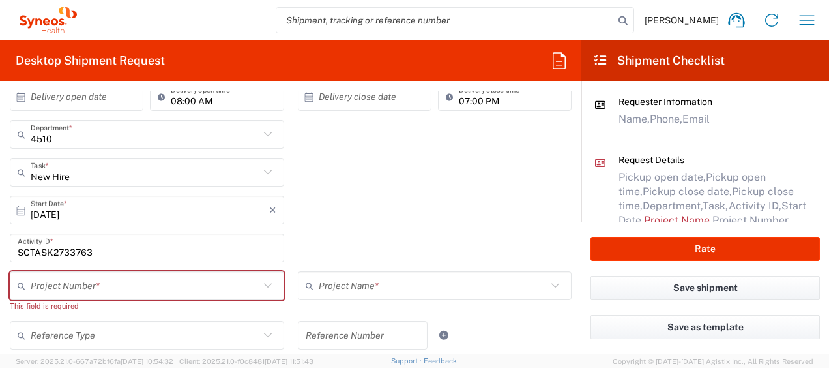
scroll to position [326, 0]
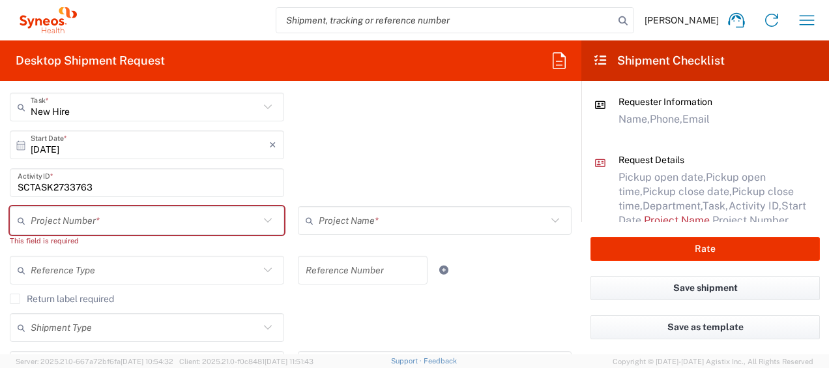
click at [139, 224] on input "text" at bounding box center [145, 220] width 229 height 23
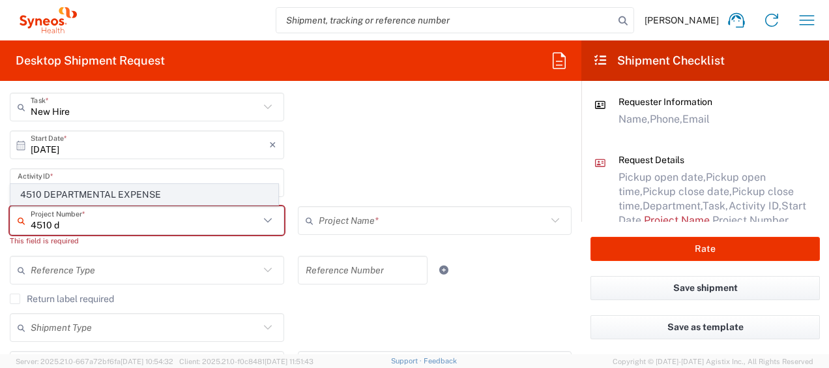
click at [130, 196] on span "4510 DEPARTMENTAL EXPENSE" at bounding box center [144, 194] width 267 height 20
type input "4510 DEPARTMENTAL EXPENSE"
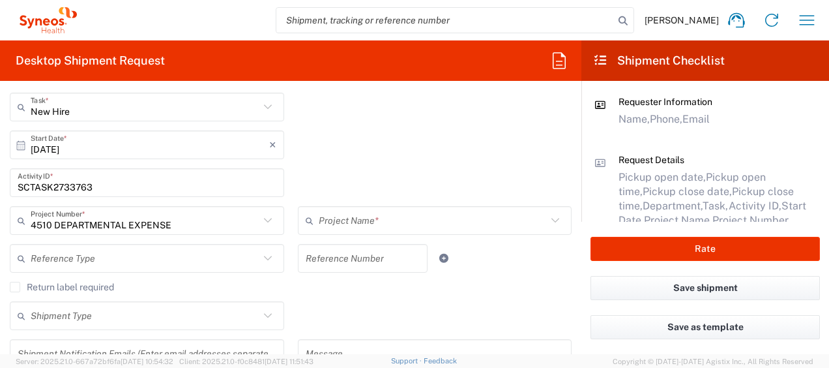
type input "4510 DEPARTMENTAL EXPENSE"
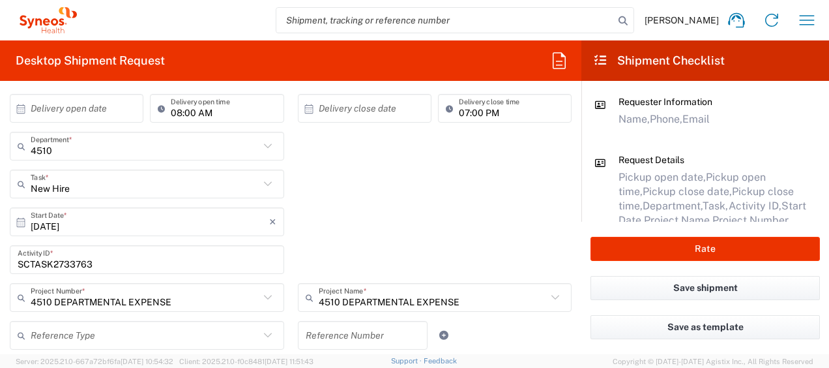
scroll to position [65, 0]
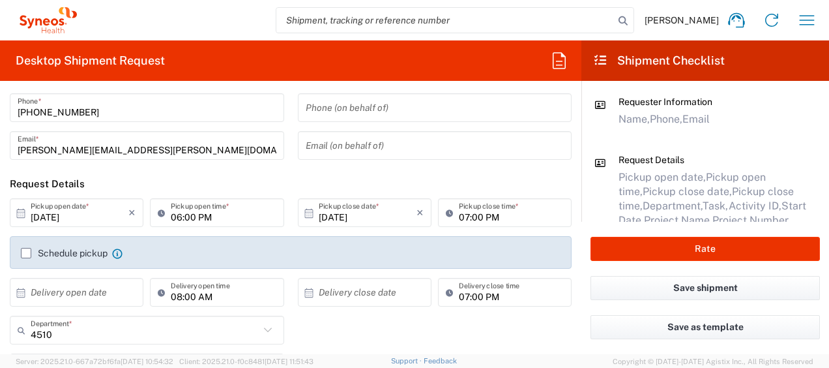
click at [107, 212] on input "[DATE]" at bounding box center [80, 212] width 98 height 23
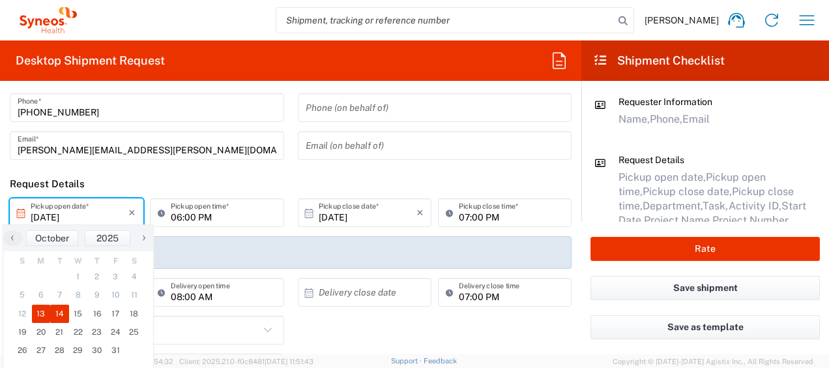
click at [60, 313] on span "14" at bounding box center [59, 313] width 19 height 18
type input "[DATE]"
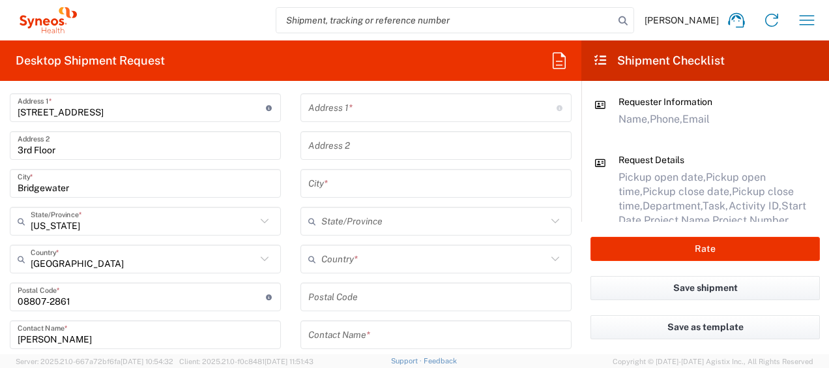
scroll to position [717, 0]
click at [396, 262] on input "text" at bounding box center [434, 258] width 226 height 23
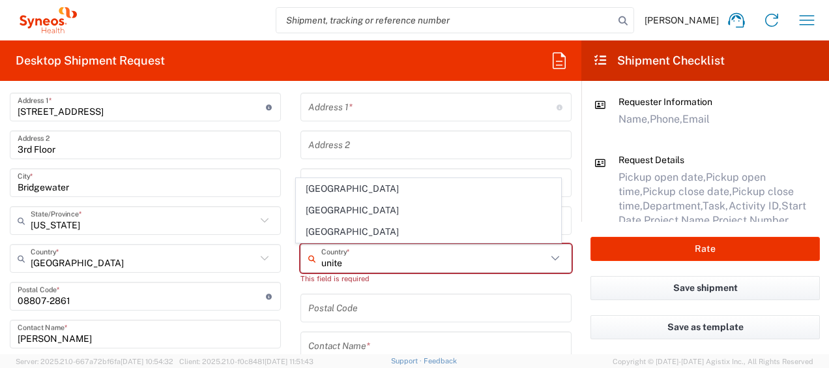
click at [325, 234] on span "[GEOGRAPHIC_DATA]" at bounding box center [428, 232] width 263 height 20
type input "[GEOGRAPHIC_DATA]"
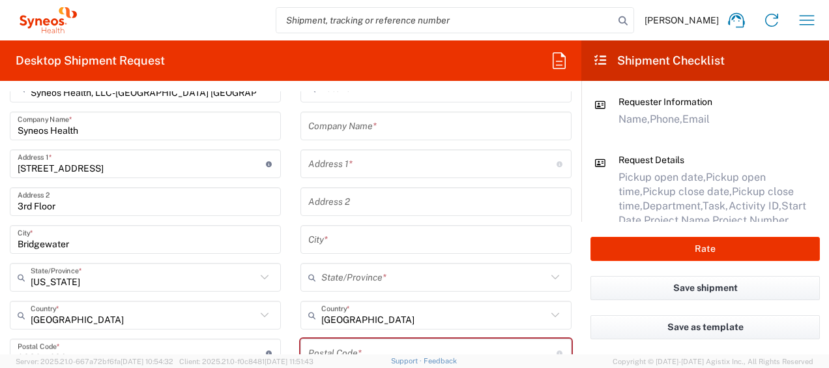
scroll to position [587, 0]
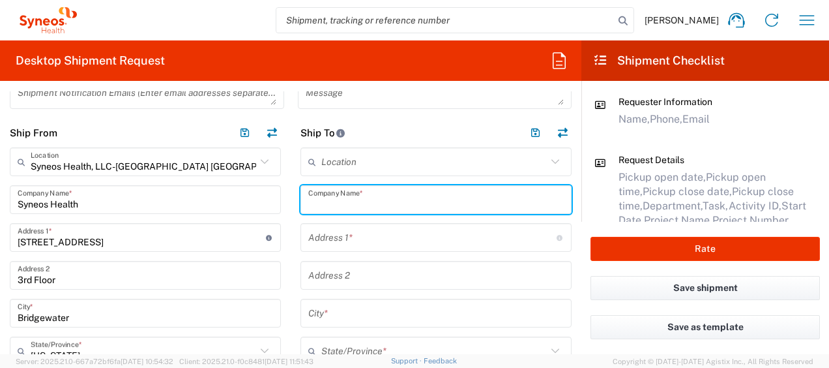
click at [377, 199] on input "text" at bounding box center [435, 199] width 255 height 23
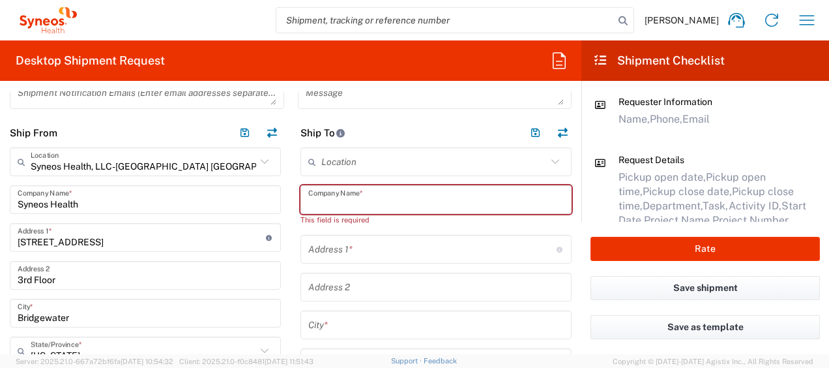
click at [375, 199] on input "text" at bounding box center [435, 199] width 255 height 23
paste input "[PERSON_NAME]"
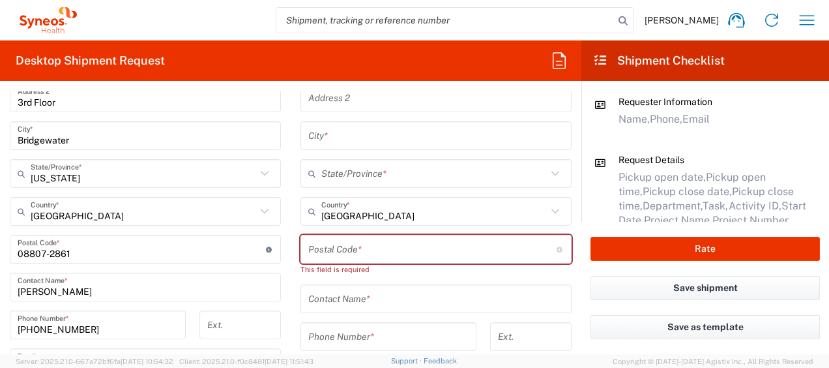
scroll to position [782, 0]
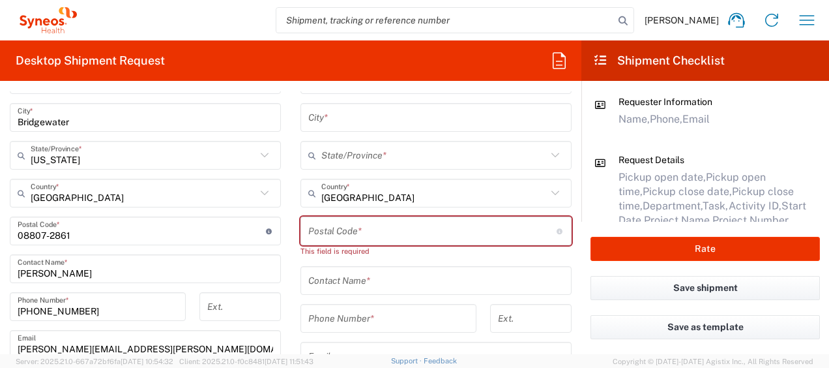
type input "[PERSON_NAME]"
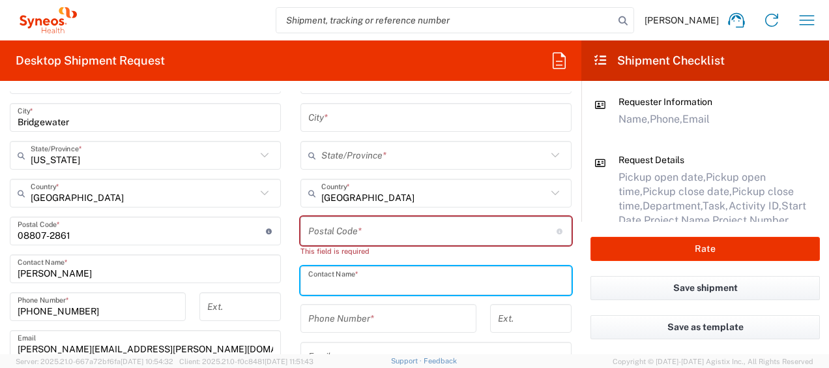
click at [385, 278] on input "text" at bounding box center [435, 280] width 255 height 23
paste input "[PERSON_NAME]"
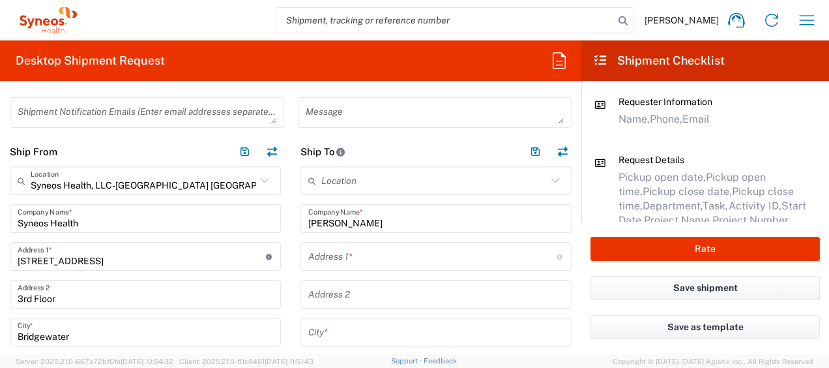
scroll to position [587, 0]
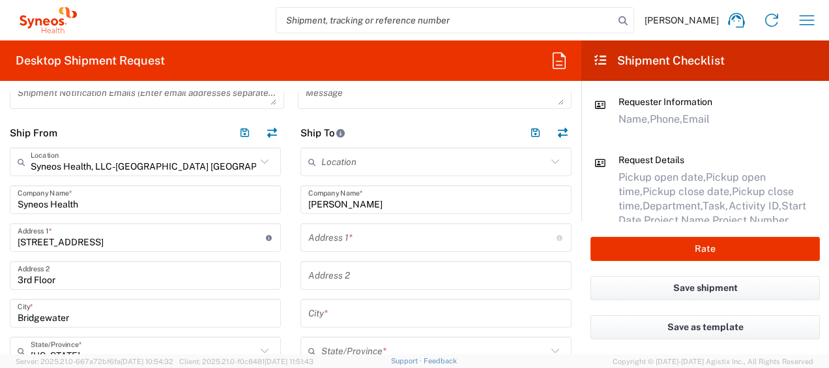
type input "[PERSON_NAME]"
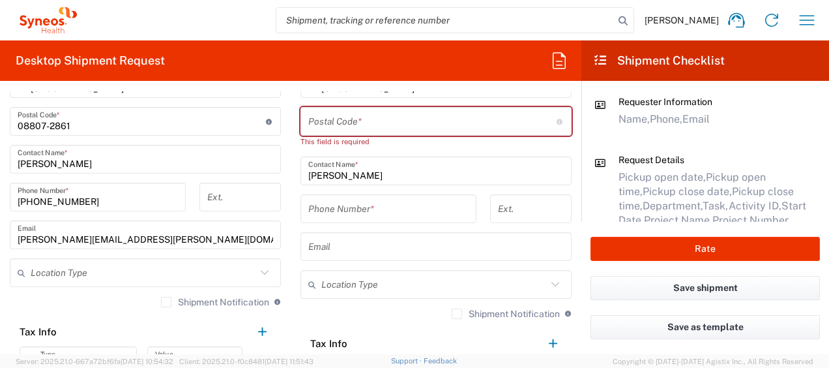
scroll to position [912, 0]
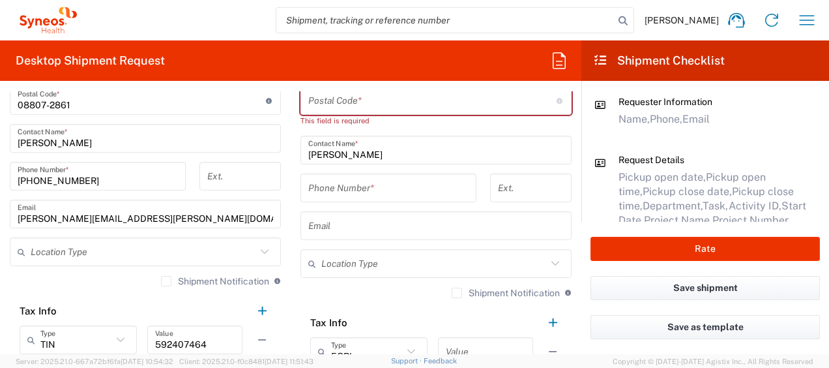
click at [352, 231] on input "text" at bounding box center [435, 225] width 255 height 23
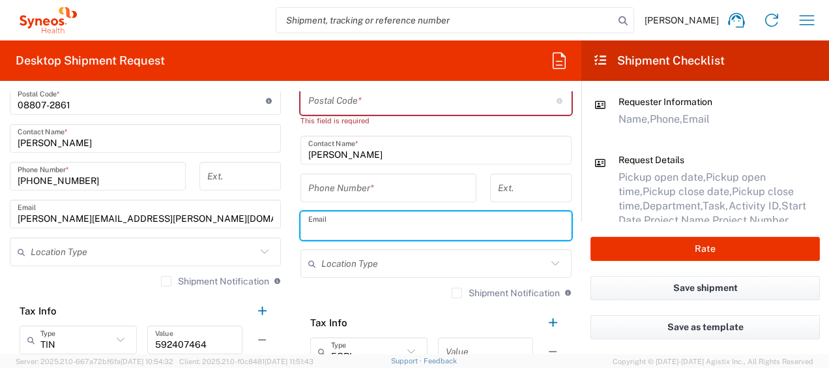
paste input "[EMAIL_ADDRESS][DOMAIN_NAME]"
type input "[EMAIL_ADDRESS][DOMAIN_NAME]"
click at [452, 291] on label "Shipment Notification" at bounding box center [506, 292] width 108 height 10
click at [457, 293] on input "Shipment Notification" at bounding box center [457, 293] width 0 height 0
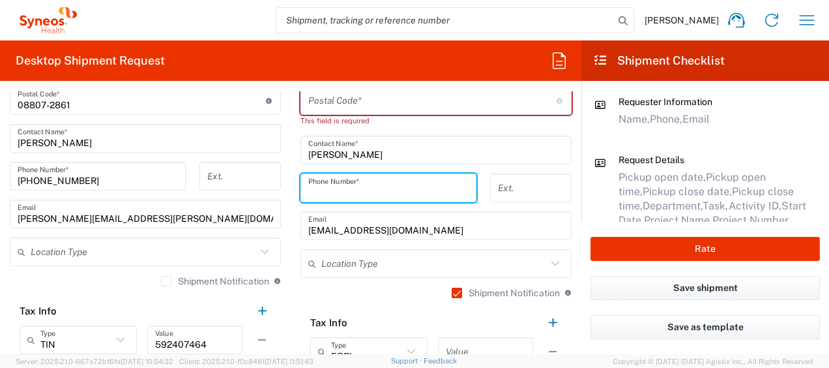
click at [388, 189] on input "tel" at bounding box center [388, 188] width 160 height 23
paste input "[PHONE_NUMBER]"
click at [314, 195] on input "[PHONE_NUMBER]" at bounding box center [388, 188] width 160 height 23
type input "[PHONE_NUMBER]"
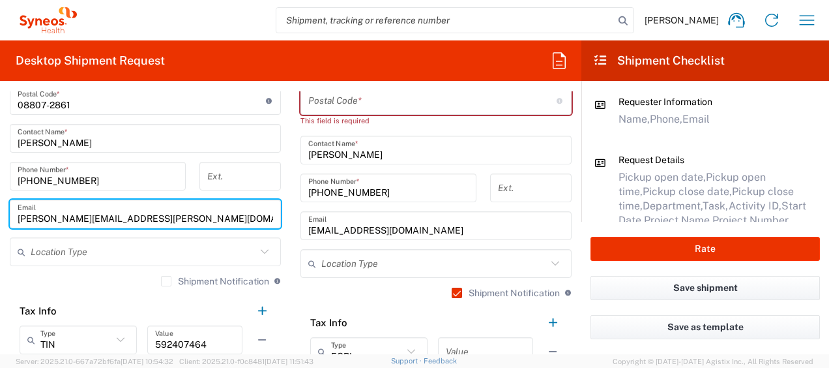
drag, startPoint x: 175, startPoint y: 214, endPoint x: -52, endPoint y: 192, distance: 228.5
click at [0, 192] on html "[PERSON_NAME] Home Shipment estimator Shipment tracking Desktop shipment reques…" at bounding box center [414, 184] width 829 height 368
paste input "rshi.[PERSON_NAME]"
type input "[EMAIL_ADDRESS][DOMAIN_NAME]"
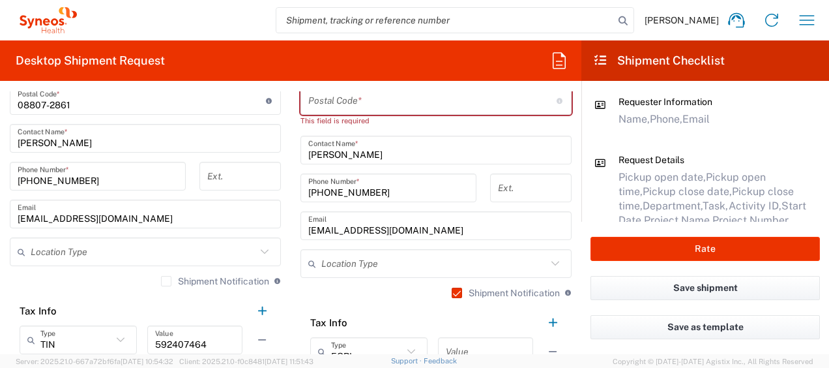
click at [161, 278] on label "Shipment Notification" at bounding box center [215, 281] width 108 height 10
click at [166, 281] on input "Shipment Notification" at bounding box center [166, 281] width 0 height 0
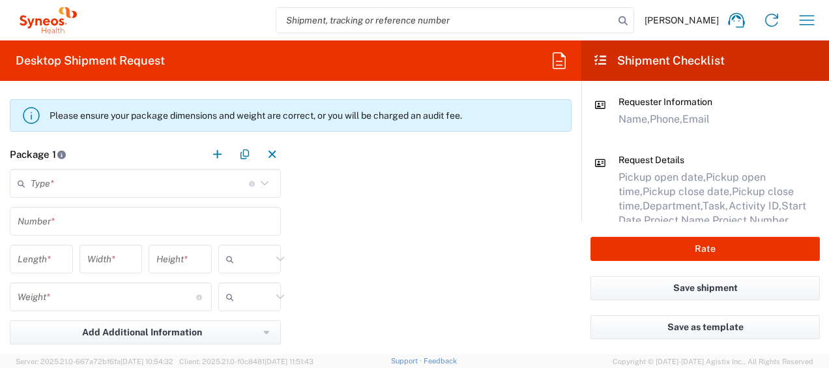
scroll to position [1238, 0]
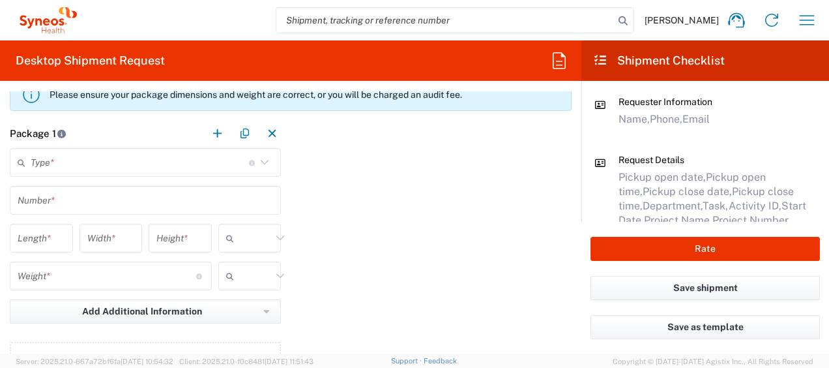
click at [164, 168] on input "text" at bounding box center [140, 162] width 218 height 23
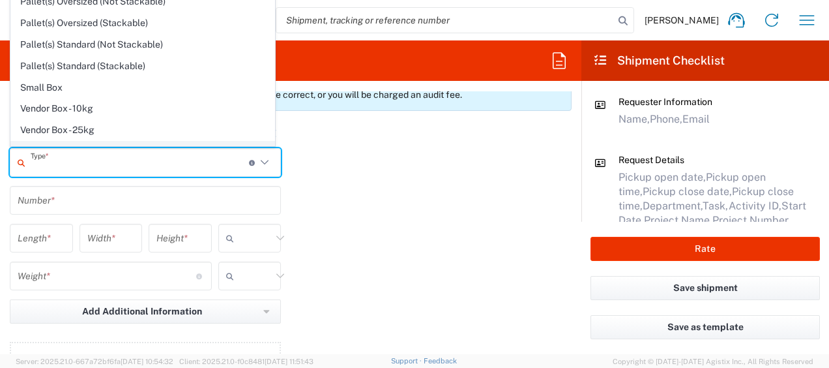
scroll to position [35, 0]
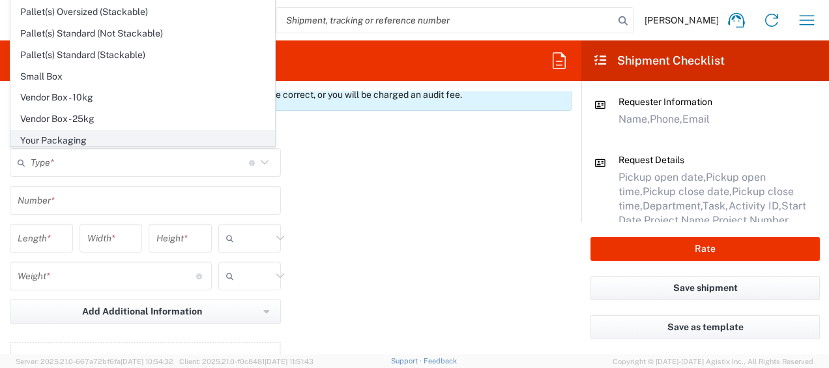
click at [113, 130] on span "Your Packaging" at bounding box center [142, 140] width 263 height 20
type input "Your Packaging"
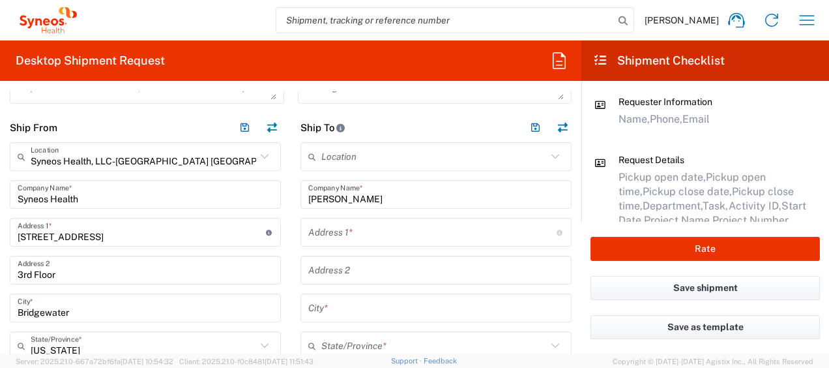
scroll to position [587, 0]
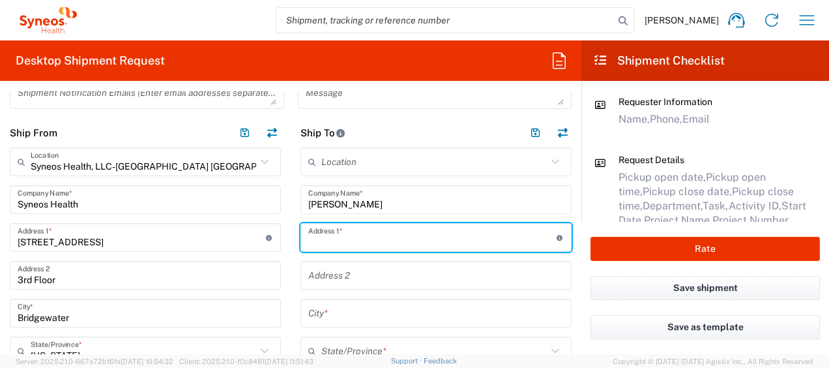
click at [355, 236] on input "text" at bounding box center [432, 237] width 248 height 23
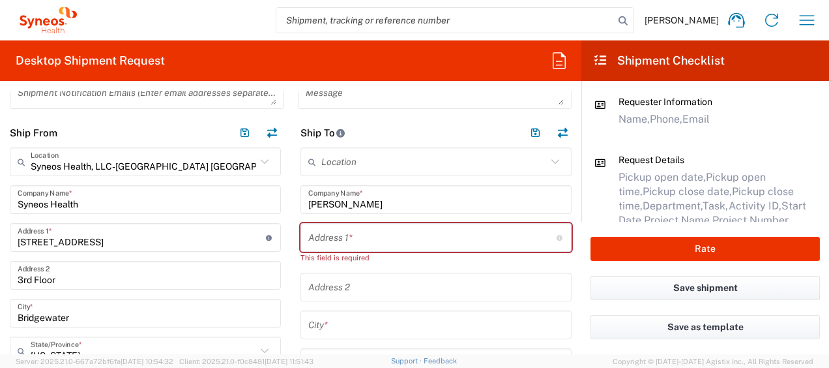
click at [342, 226] on input "text" at bounding box center [432, 237] width 248 height 23
paste input "[STREET_ADDRESS]"
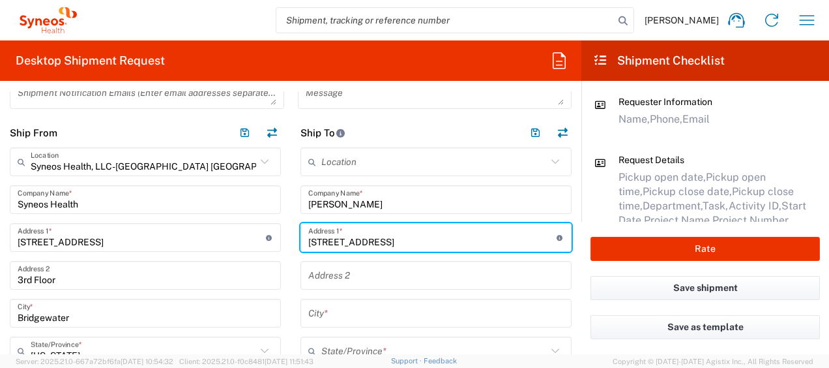
type input "[STREET_ADDRESS]"
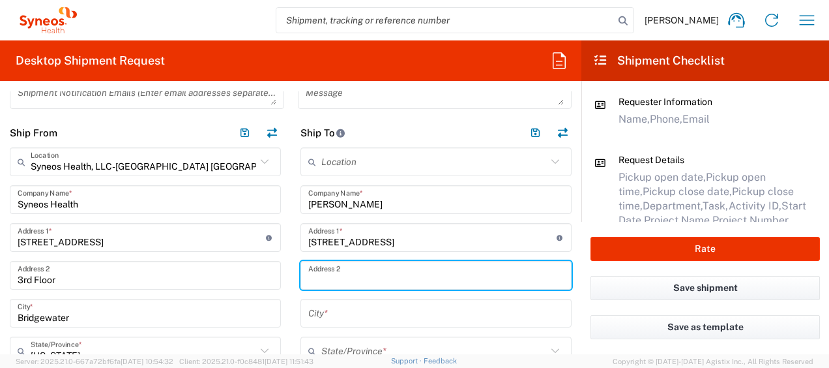
click at [407, 275] on input "text" at bounding box center [435, 275] width 255 height 23
paste input "Apt 1"
type input "Apt 1"
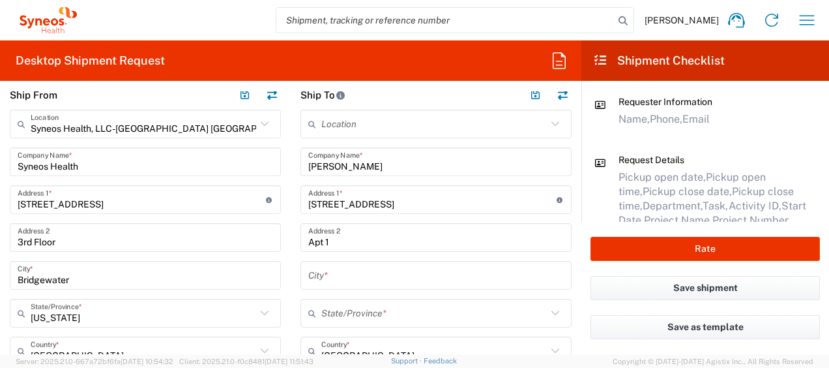
scroll to position [652, 0]
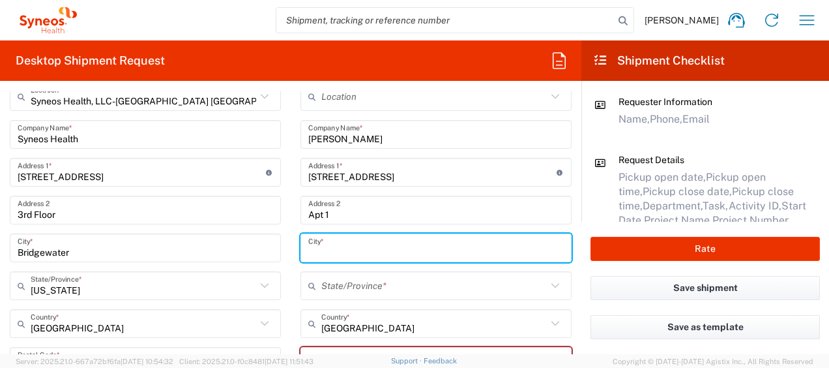
click at [355, 246] on input "text" at bounding box center [435, 248] width 255 height 23
paste input "[GEOGRAPHIC_DATA]"
type input "[GEOGRAPHIC_DATA]"
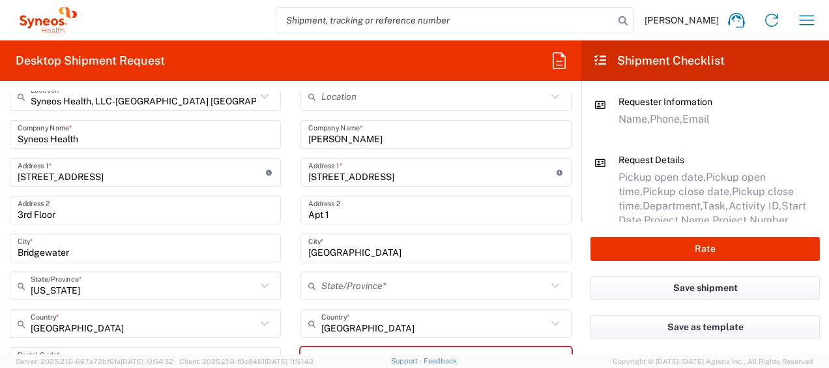
click at [325, 281] on input "text" at bounding box center [434, 285] width 226 height 23
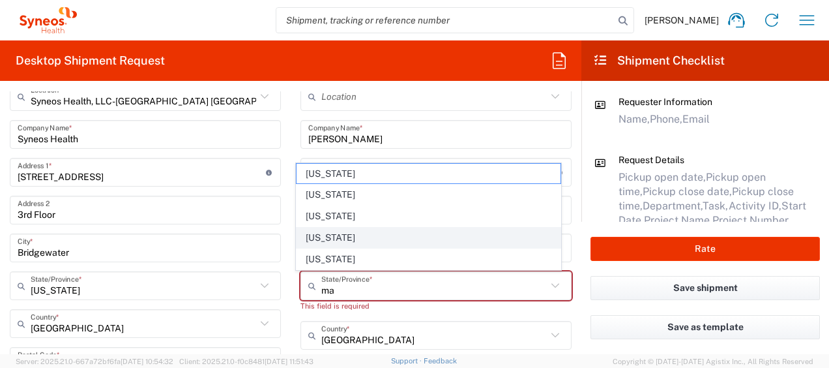
click at [327, 240] on span "[US_STATE]" at bounding box center [428, 237] width 263 height 20
type input "[US_STATE]"
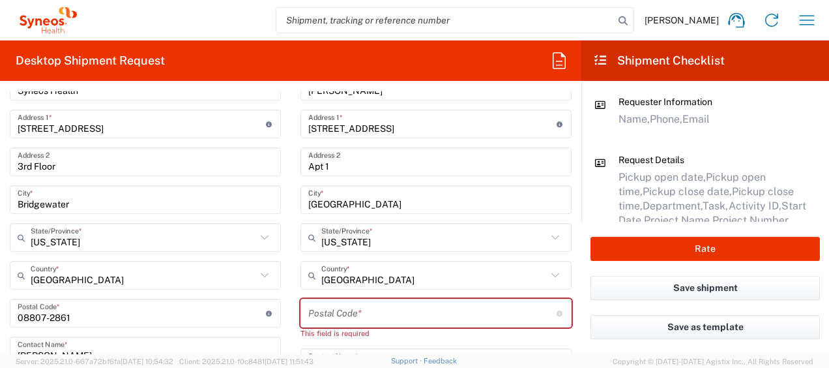
scroll to position [782, 0]
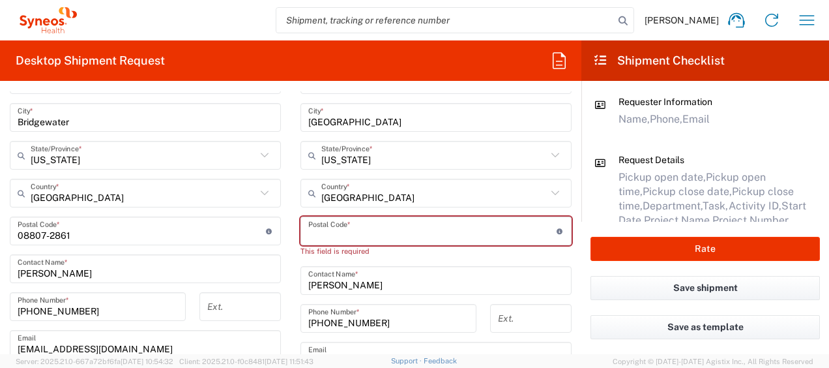
click at [361, 239] on input "undefined" at bounding box center [432, 231] width 248 height 23
paste input "02131"
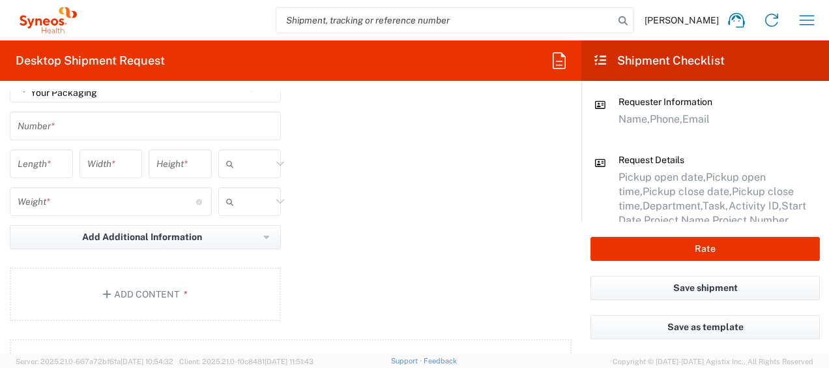
scroll to position [1303, 0]
type input "02131"
click at [61, 123] on input "text" at bounding box center [145, 123] width 255 height 23
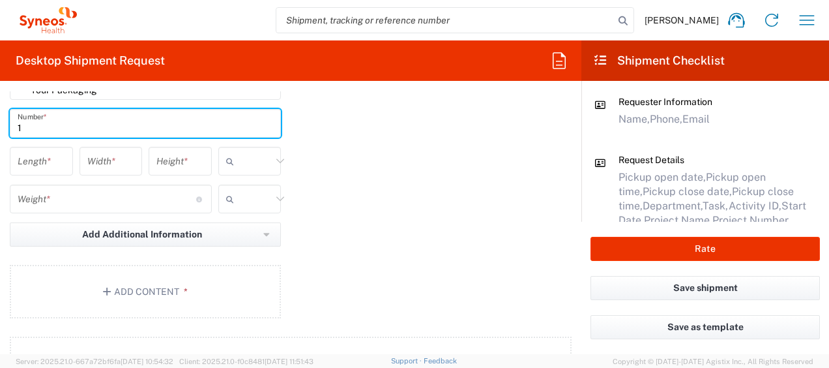
type input "1"
click at [34, 167] on input "number" at bounding box center [42, 161] width 48 height 23
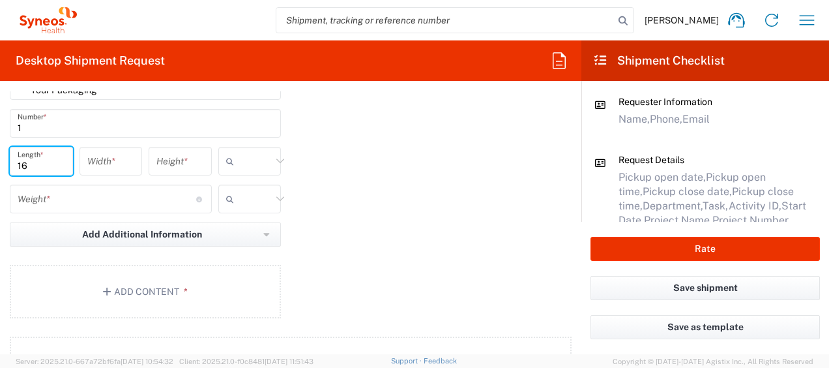
type input "16"
type input "12"
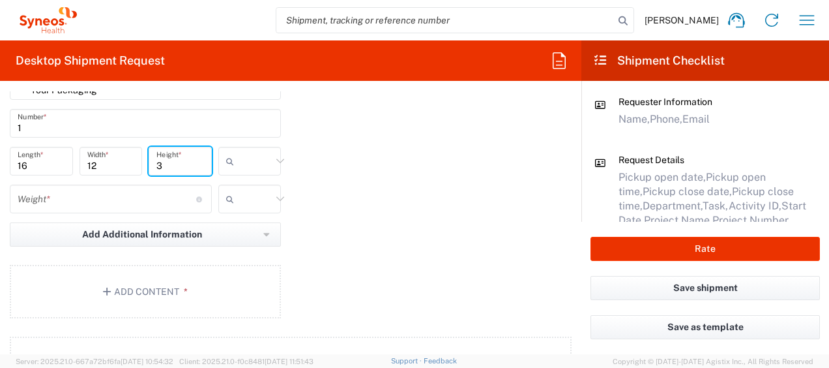
type input "3"
click at [227, 167] on icon at bounding box center [232, 161] width 13 height 21
click at [244, 228] on span "in" at bounding box center [245, 231] width 59 height 20
type input "in"
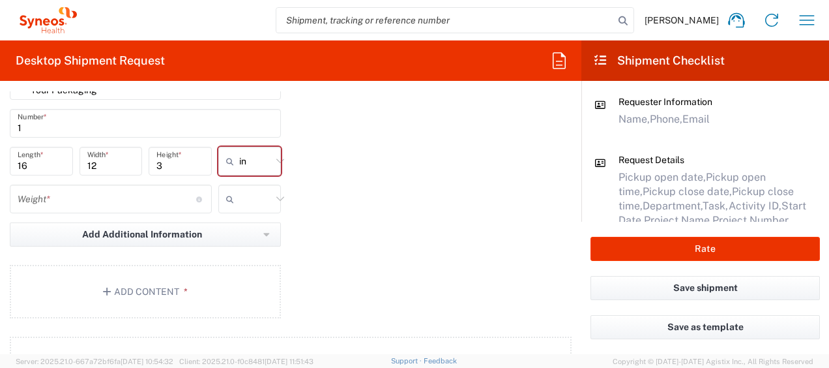
click at [134, 196] on input "number" at bounding box center [107, 199] width 179 height 23
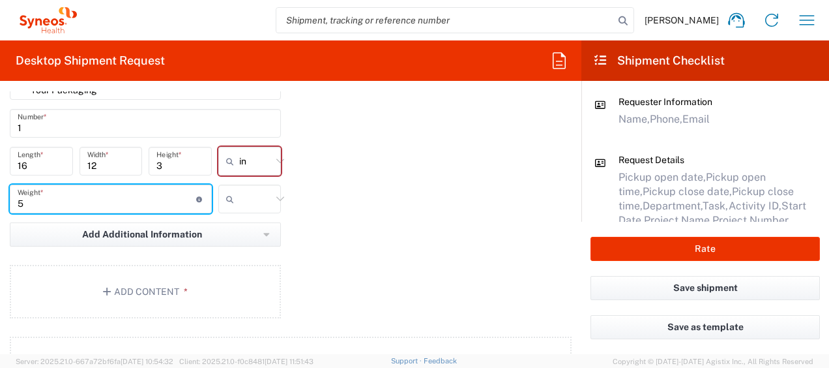
type input "5"
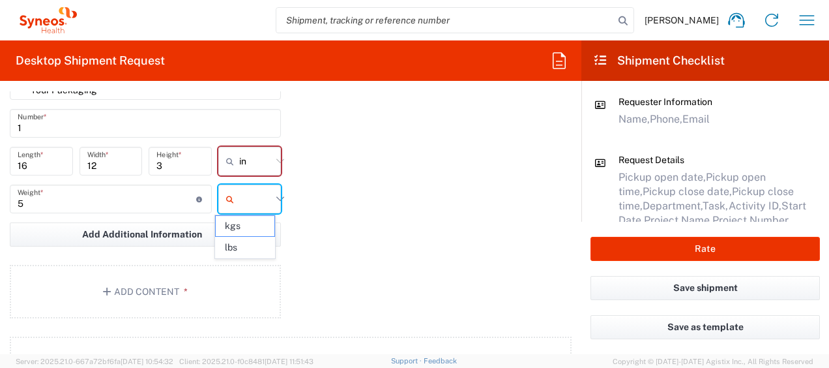
drag, startPoint x: 241, startPoint y: 192, endPoint x: 250, endPoint y: 197, distance: 10.3
click at [242, 192] on input "text" at bounding box center [255, 198] width 33 height 21
click at [248, 242] on span "lbs" at bounding box center [245, 247] width 59 height 20
type input "lbs"
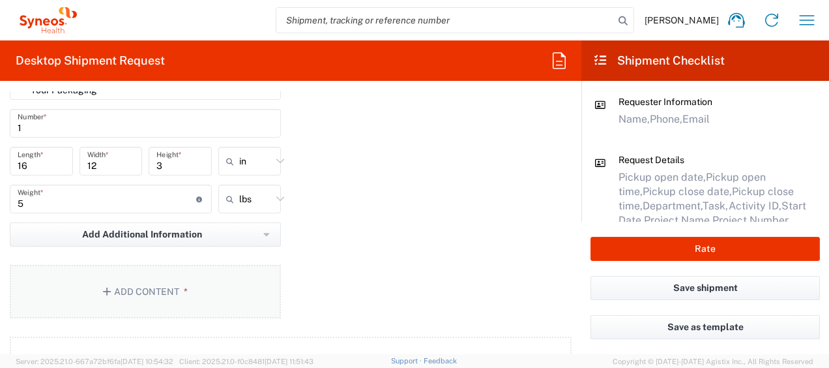
click at [184, 289] on span "*" at bounding box center [183, 291] width 8 height 10
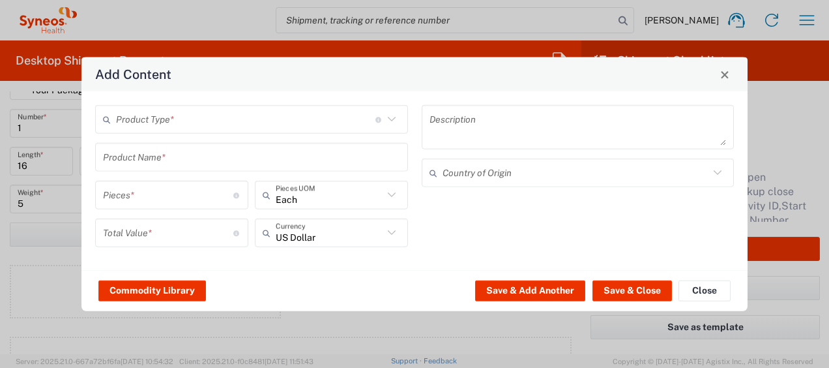
click at [254, 117] on input "text" at bounding box center [245, 119] width 259 height 23
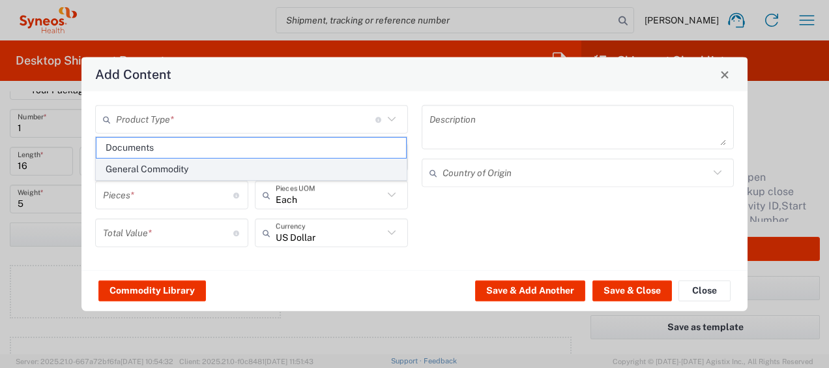
click at [212, 169] on span "General Commodity" at bounding box center [251, 169] width 310 height 20
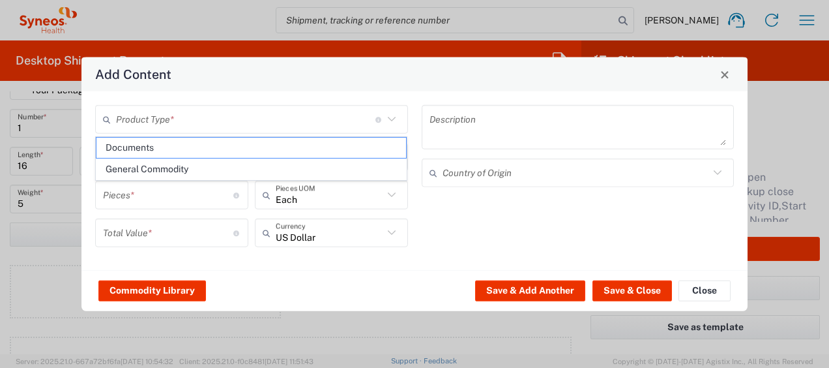
type input "General Commodity"
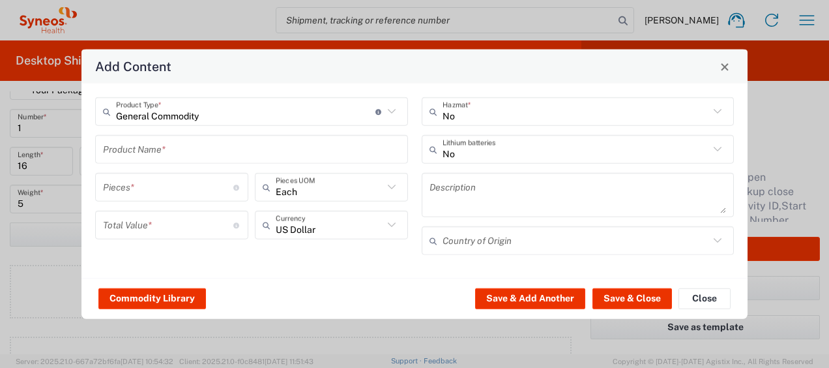
click at [160, 155] on input "text" at bounding box center [251, 149] width 297 height 23
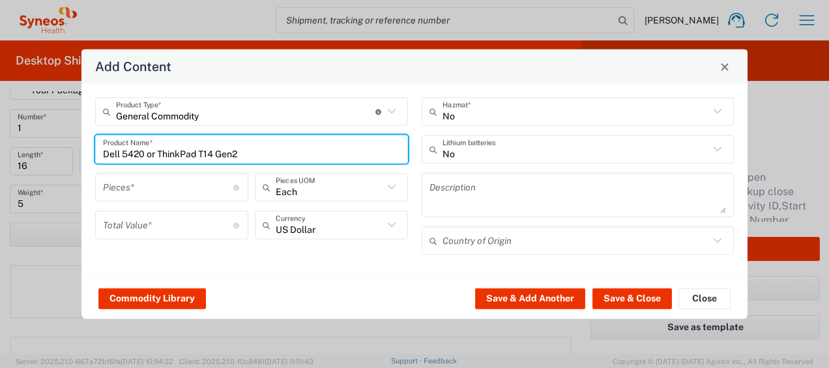
type input "Dell 5420 or ThinkPad T14 Gen2"
click at [471, 145] on input "text" at bounding box center [576, 149] width 267 height 23
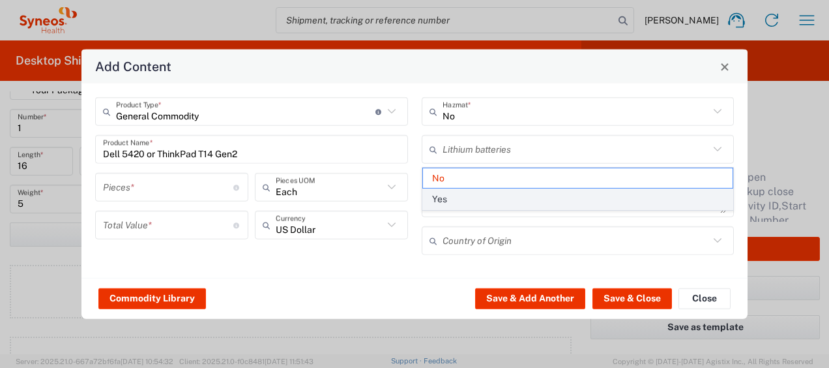
click at [452, 197] on span "Yes" at bounding box center [578, 199] width 310 height 20
type input "Yes"
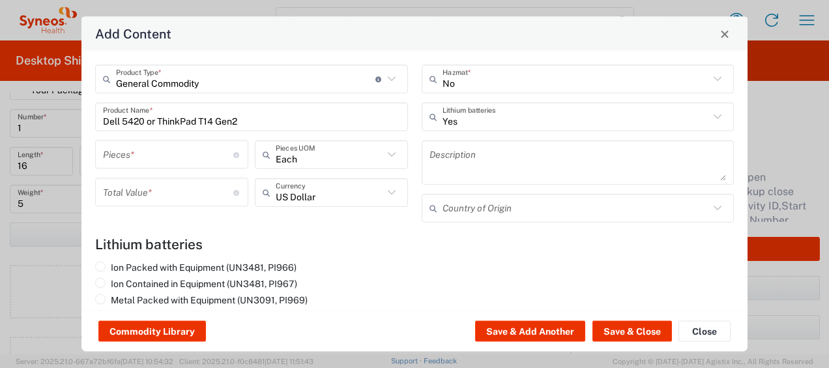
click at [221, 155] on input "number" at bounding box center [168, 154] width 130 height 23
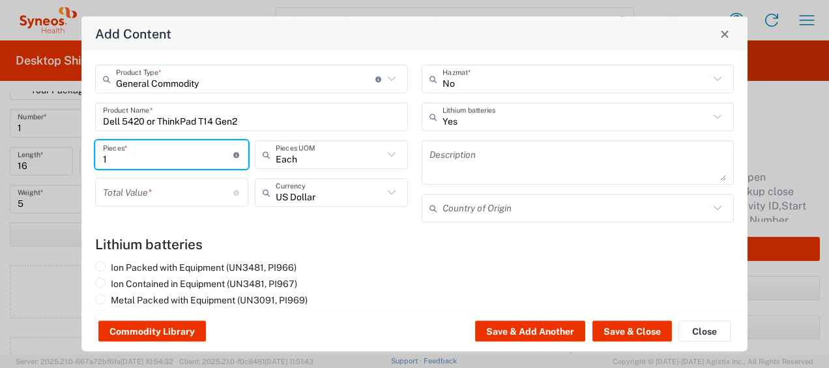
type input "1"
click at [201, 189] on input "number" at bounding box center [168, 192] width 130 height 23
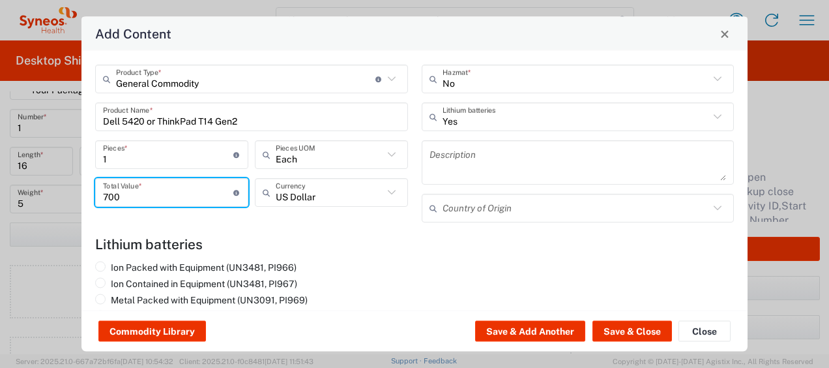
type input "700"
click at [469, 203] on input "text" at bounding box center [576, 207] width 267 height 23
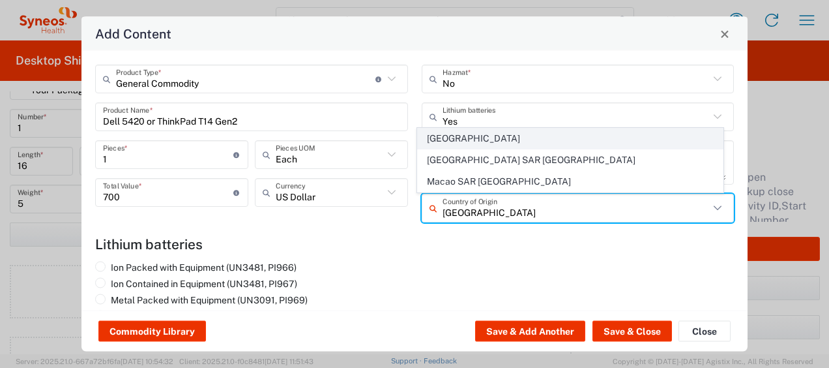
type input "[GEOGRAPHIC_DATA]"
click at [472, 142] on span "[GEOGRAPHIC_DATA]" at bounding box center [570, 138] width 305 height 20
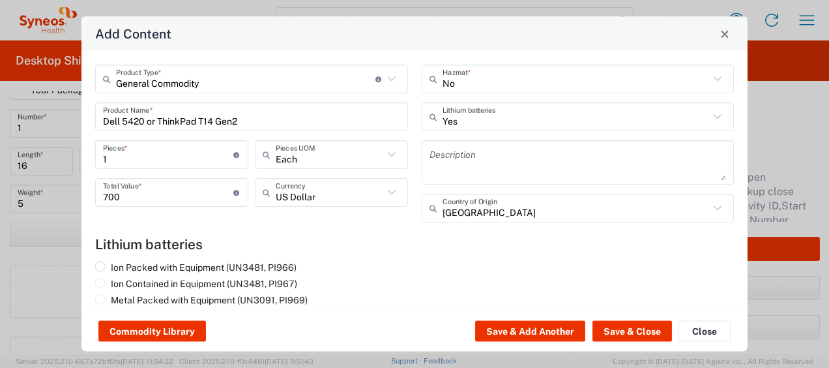
click at [272, 261] on label "Ion Packed with Equipment (UN3481, PI966)" at bounding box center [195, 267] width 201 height 12
click at [119, 261] on input "Ion Packed with Equipment (UN3481, PI966)" at bounding box center [115, 265] width 8 height 8
radio input "true"
click at [613, 327] on button "Save & Close" at bounding box center [632, 331] width 80 height 21
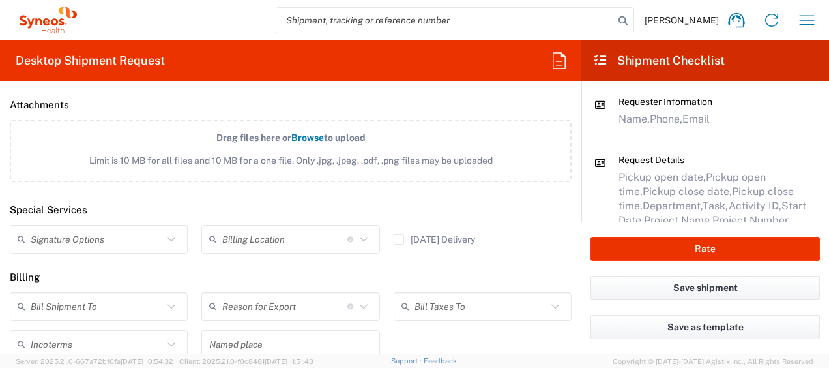
scroll to position [1760, 0]
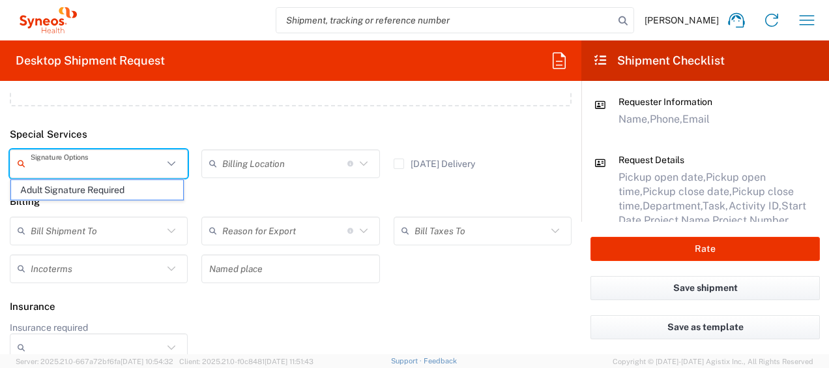
click at [89, 164] on input "text" at bounding box center [97, 163] width 132 height 23
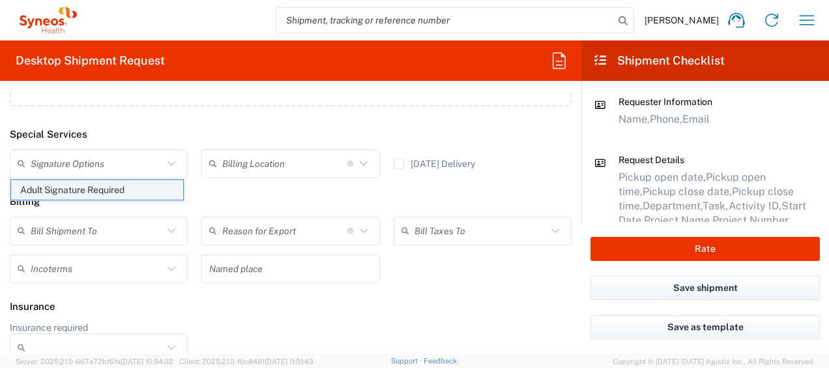
click at [81, 186] on span "Adult Signature Required" at bounding box center [97, 190] width 172 height 20
type input "Adult Signature Required"
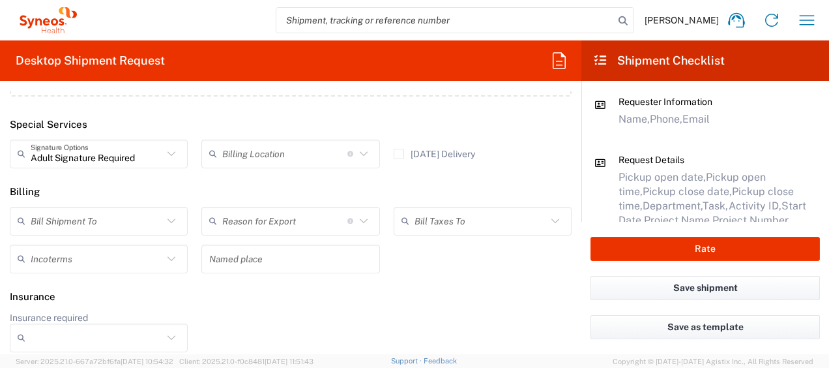
scroll to position [1774, 0]
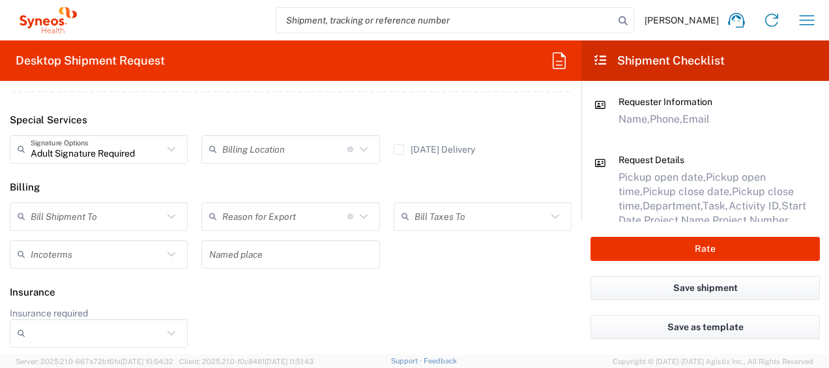
click at [121, 327] on input "Insurance required" at bounding box center [97, 333] width 132 height 21
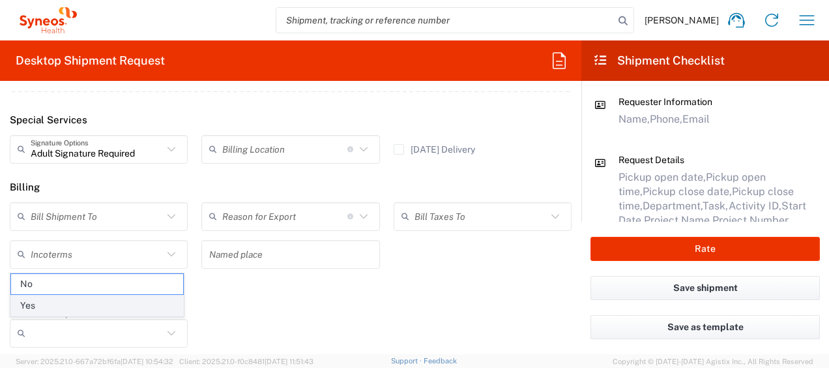
click at [146, 304] on span "Yes" at bounding box center [97, 305] width 172 height 20
type input "Yes"
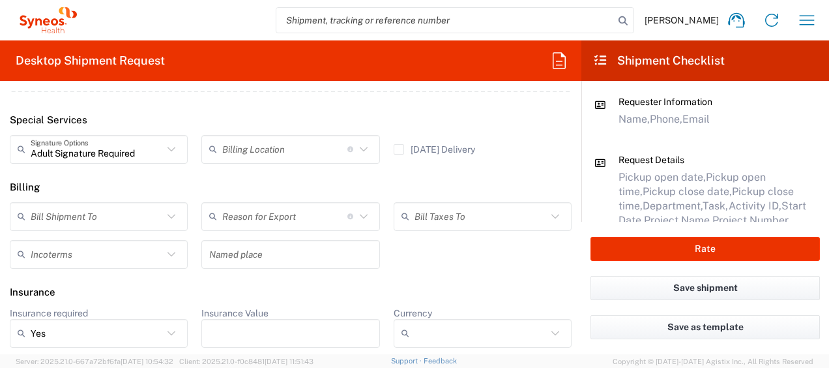
click at [285, 323] on input "Insurance Value" at bounding box center [290, 333] width 162 height 21
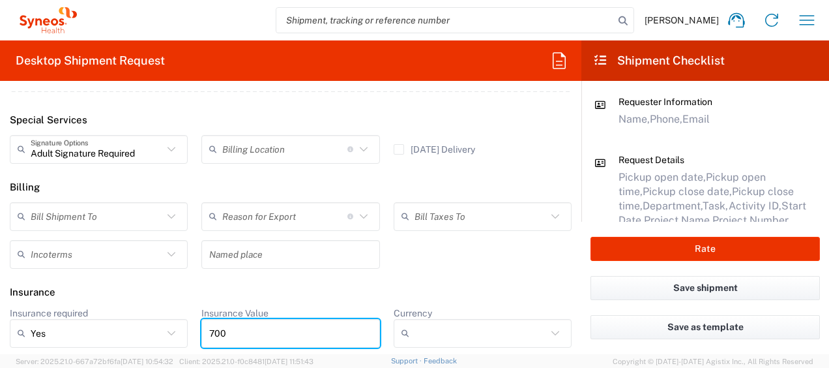
type input "700"
click at [430, 323] on input "Currency" at bounding box center [481, 333] width 132 height 21
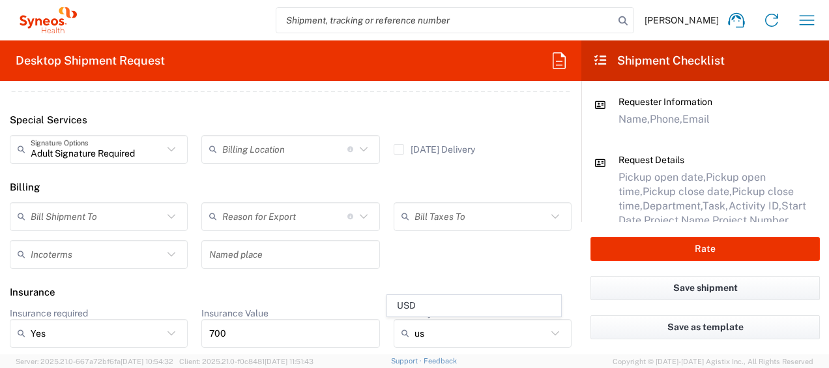
drag, startPoint x: 464, startPoint y: 308, endPoint x: 521, endPoint y: 290, distance: 59.4
click at [465, 307] on span "USD" at bounding box center [474, 305] width 172 height 20
type input "USD"
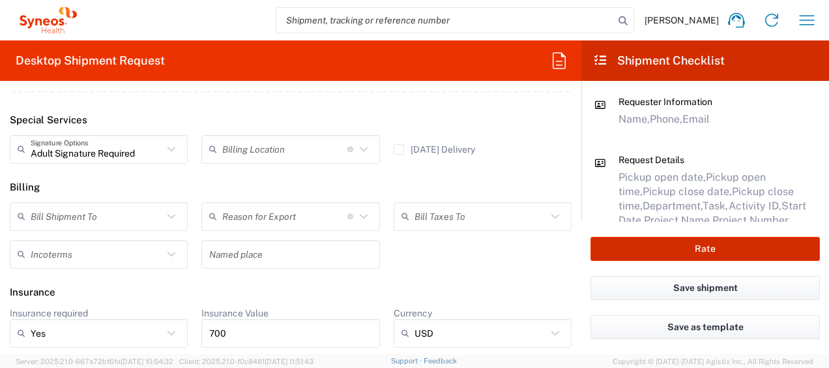
click at [627, 248] on button "Rate" at bounding box center [704, 249] width 229 height 24
type input "4510"
type input "4510 DEPARTMENTAL EXPENSE"
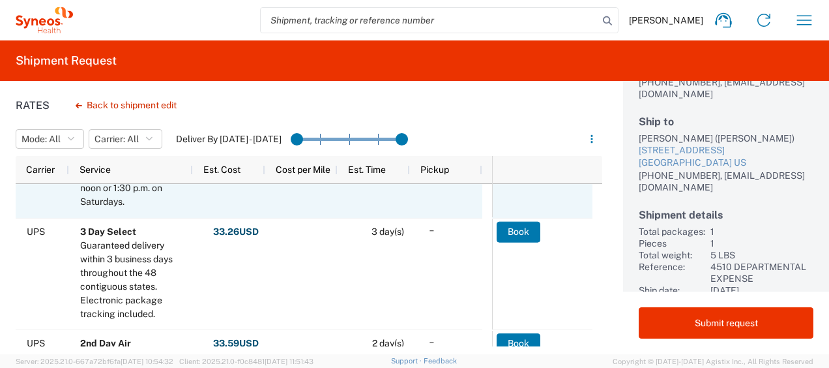
scroll to position [456, 0]
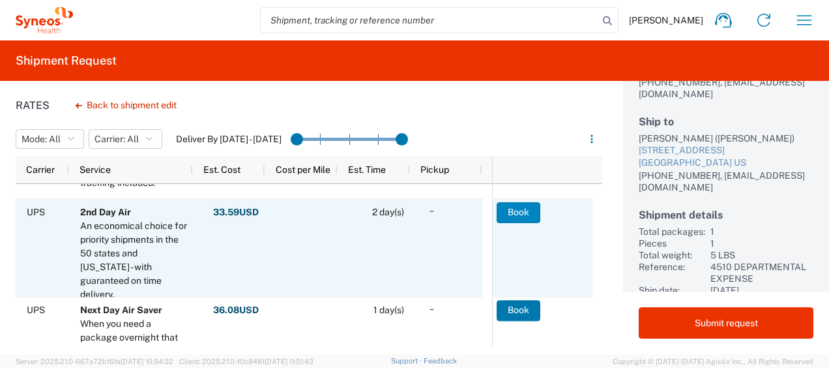
click at [502, 214] on button "Book" at bounding box center [519, 212] width 44 height 21
